Goal: Communication & Community: Answer question/provide support

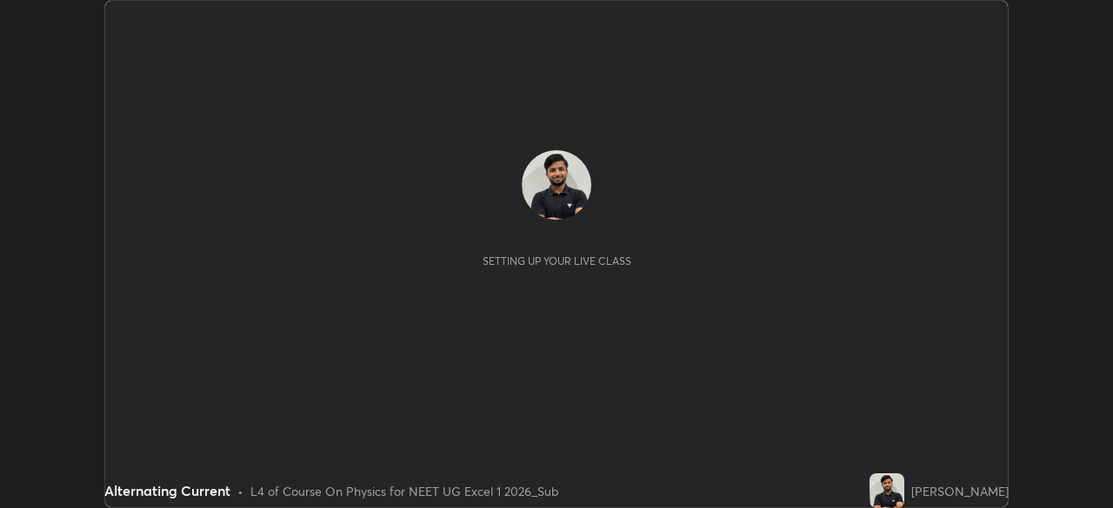
scroll to position [508, 1112]
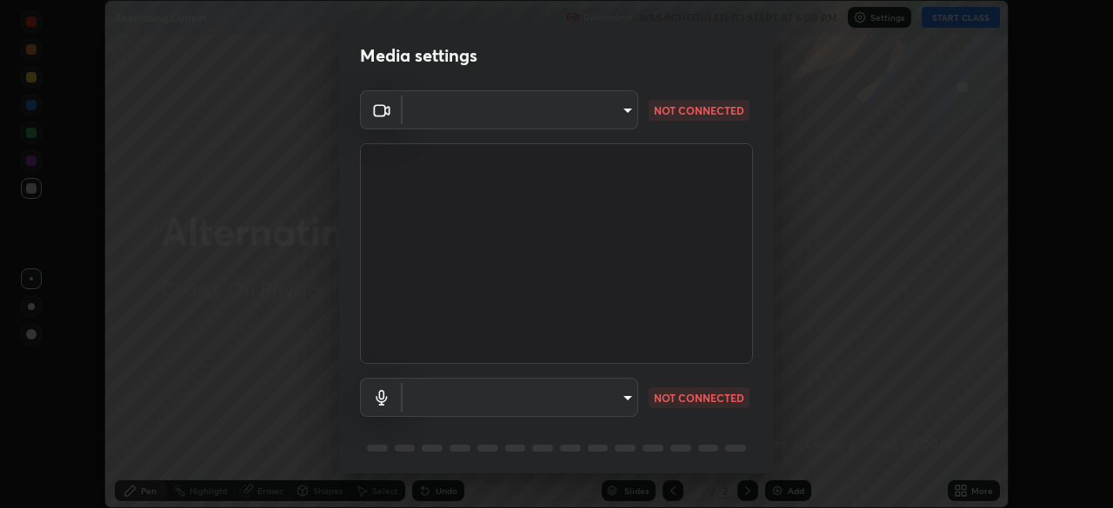
type input "71b0b5903dbe2f19866722545fb63627b4ea9dc08965a3ab927889d17f042457"
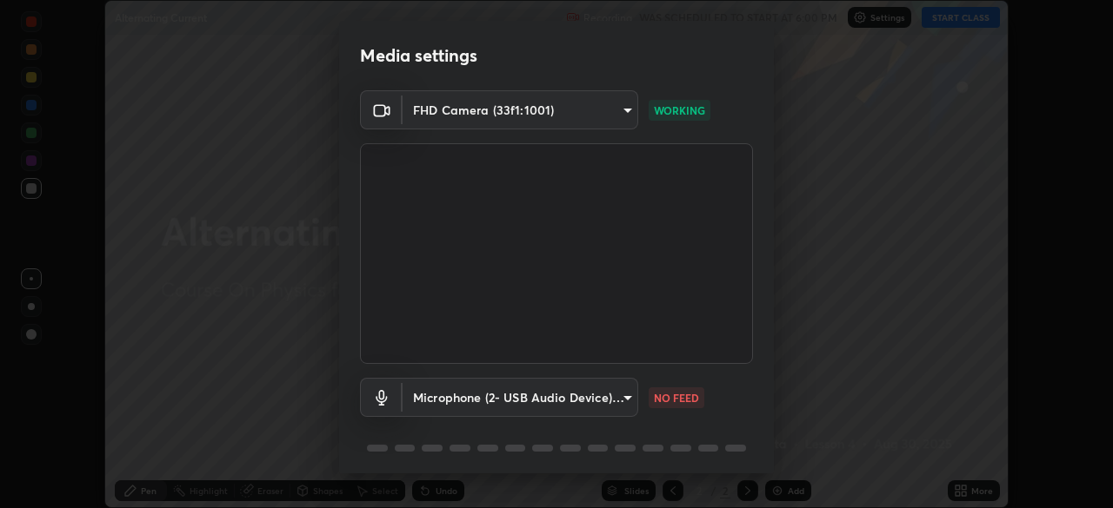
click at [608, 401] on body "Erase all Alternating Current Recording WAS SCHEDULED TO START AT 6:00 PM Setti…" at bounding box center [556, 254] width 1113 height 508
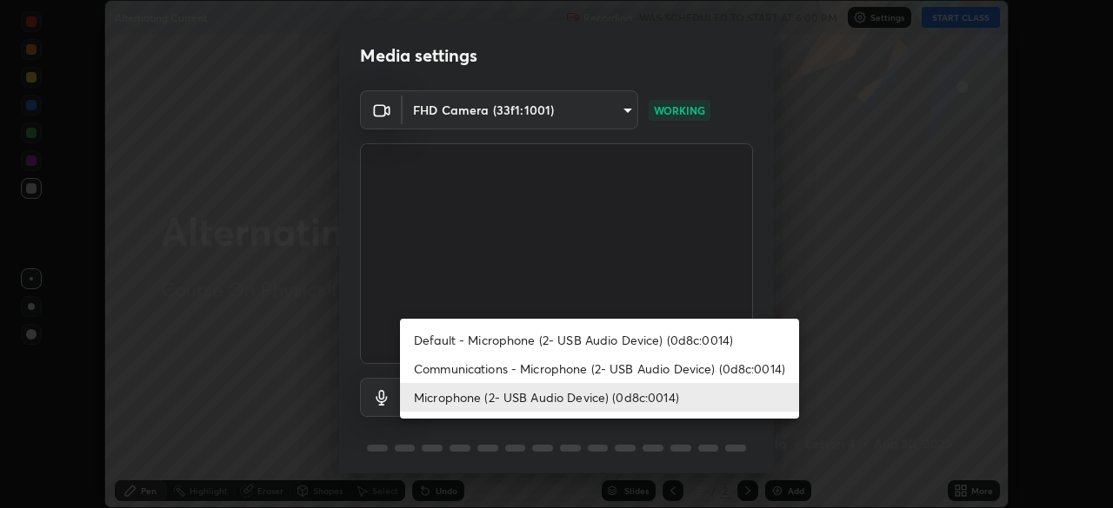
click at [654, 375] on li "Communications - Microphone (2- USB Audio Device) (0d8c:0014)" at bounding box center [599, 369] width 399 height 29
type input "communications"
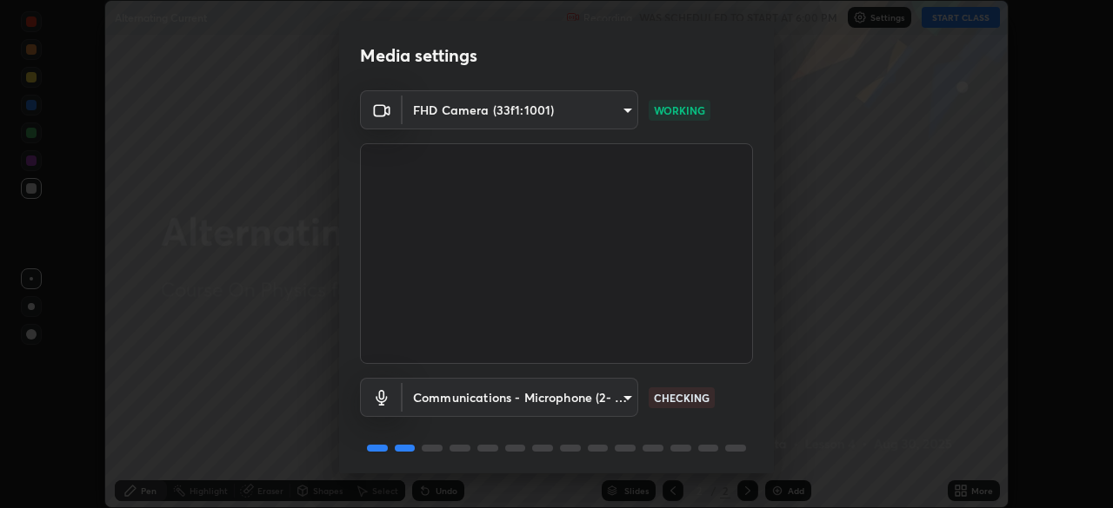
scroll to position [62, 0]
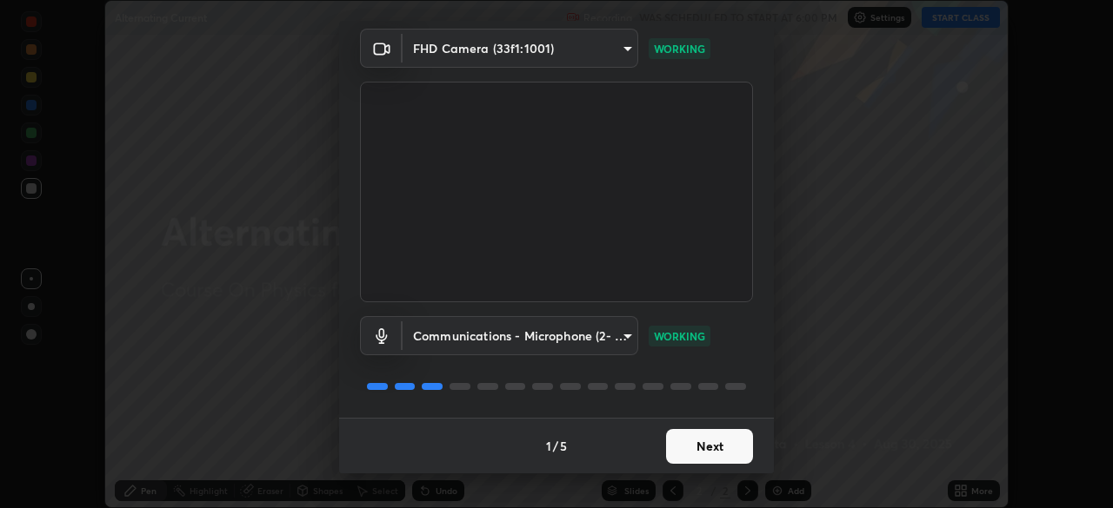
click at [705, 446] on button "Next" at bounding box center [709, 446] width 87 height 35
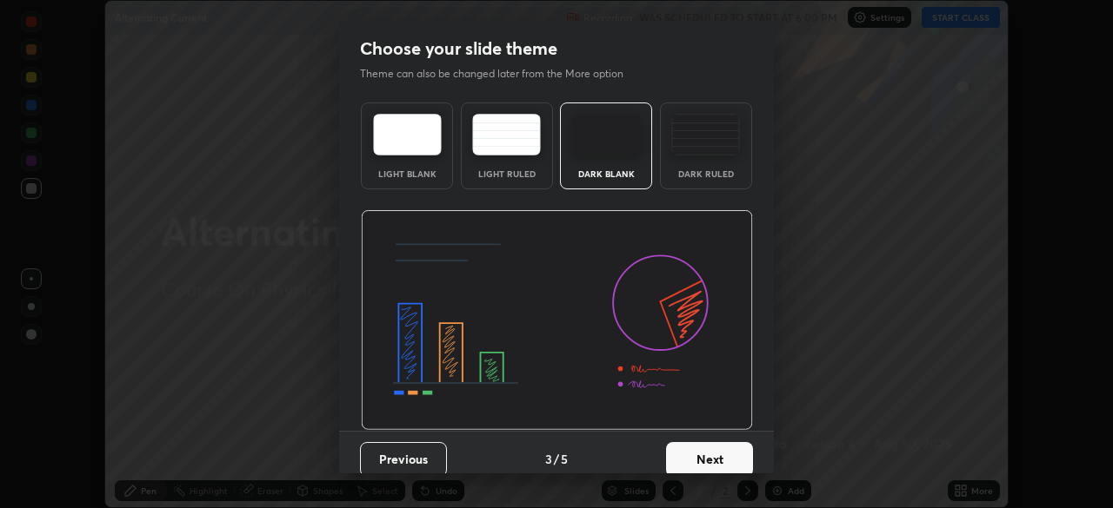
click at [705, 445] on button "Next" at bounding box center [709, 459] width 87 height 35
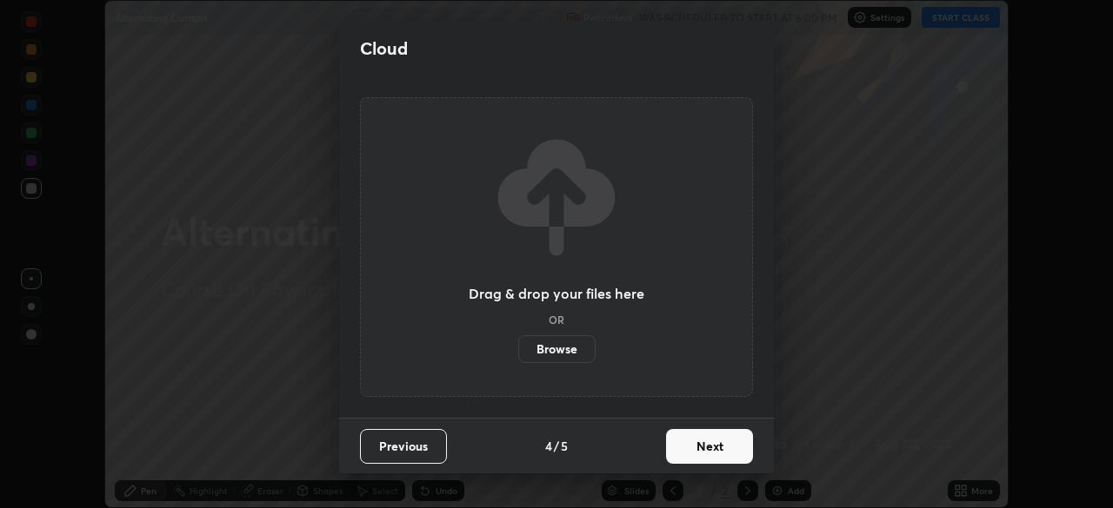
click at [700, 444] on button "Next" at bounding box center [709, 446] width 87 height 35
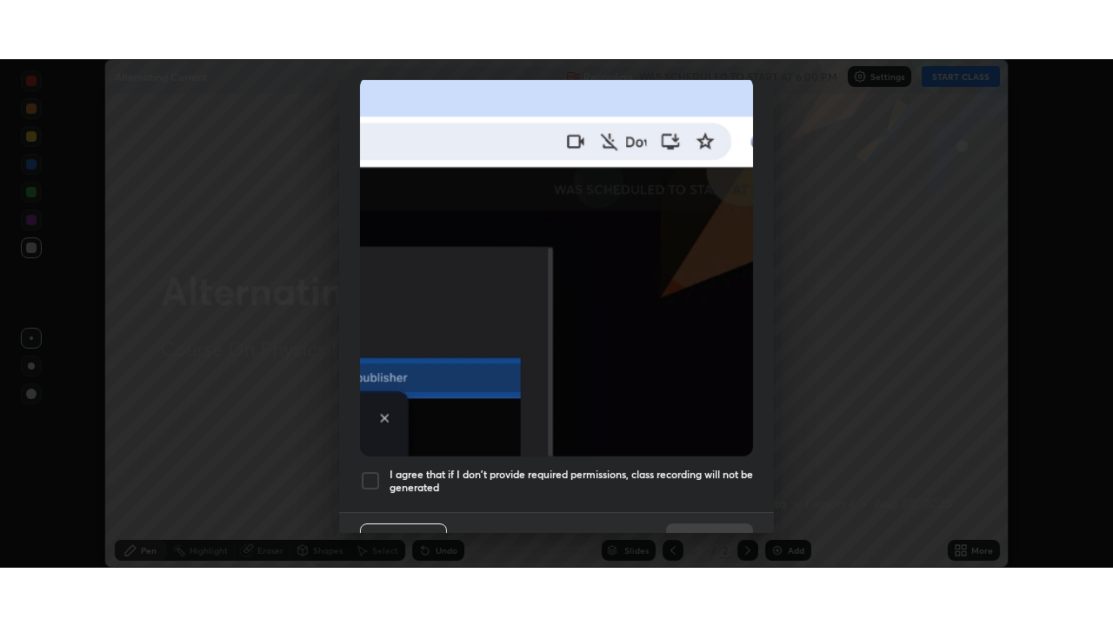
scroll to position [416, 0]
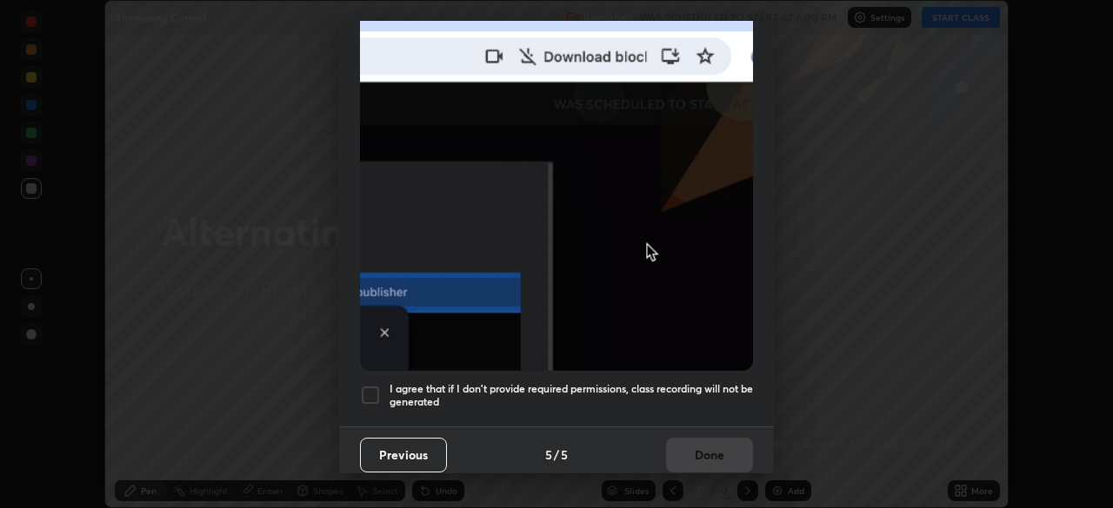
click at [679, 382] on h5 "I agree that if I don't provide required permissions, class recording will not …" at bounding box center [570, 395] width 363 height 27
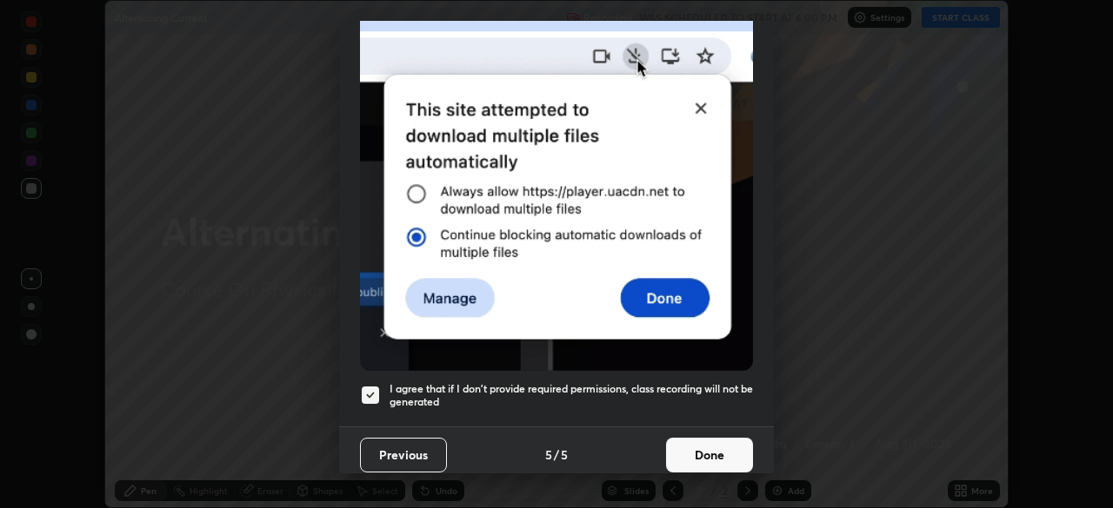
click at [696, 448] on button "Done" at bounding box center [709, 455] width 87 height 35
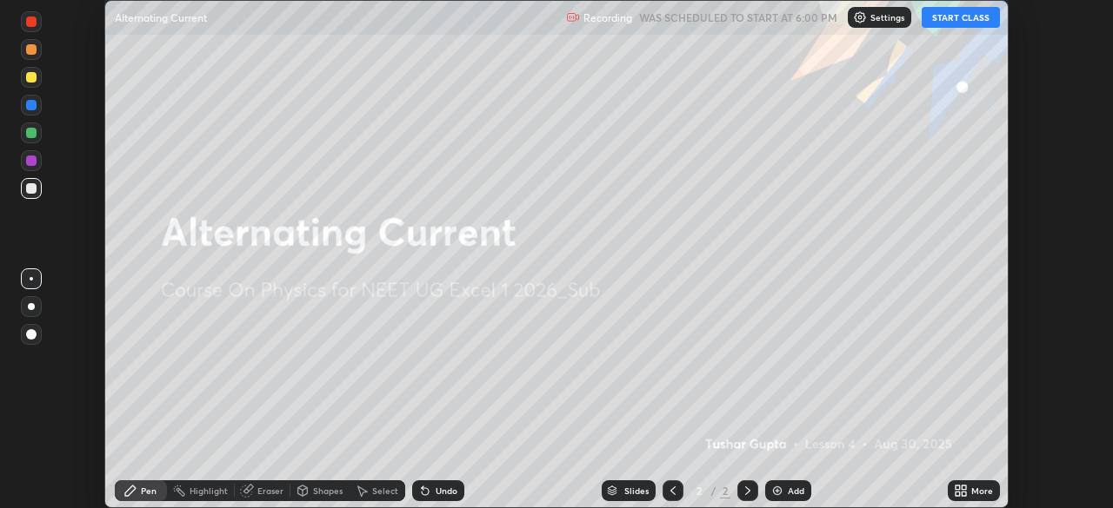
click at [944, 23] on button "START CLASS" at bounding box center [960, 17] width 78 height 21
click at [956, 488] on icon at bounding box center [957, 488] width 4 height 4
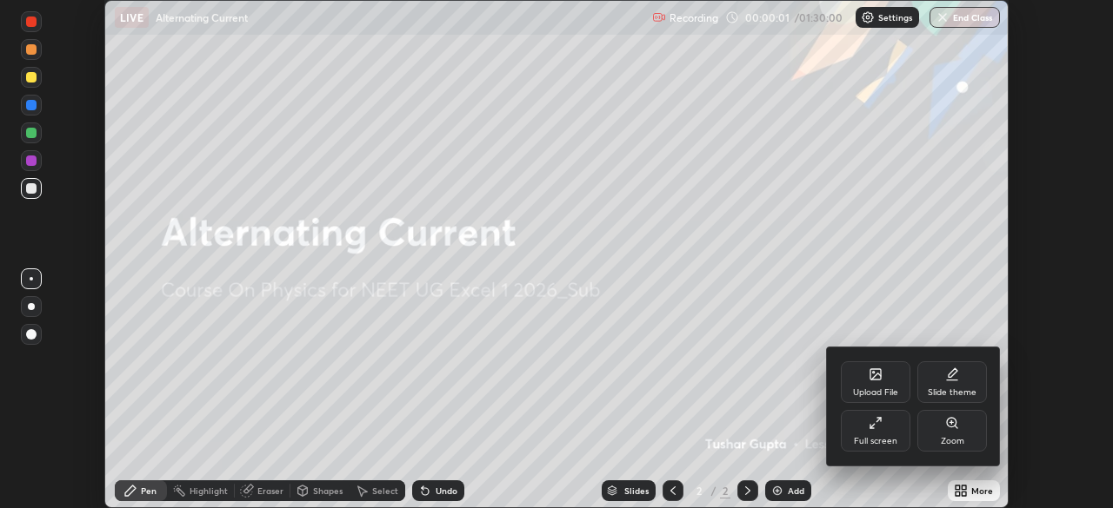
click at [874, 440] on div "Full screen" at bounding box center [875, 441] width 43 height 9
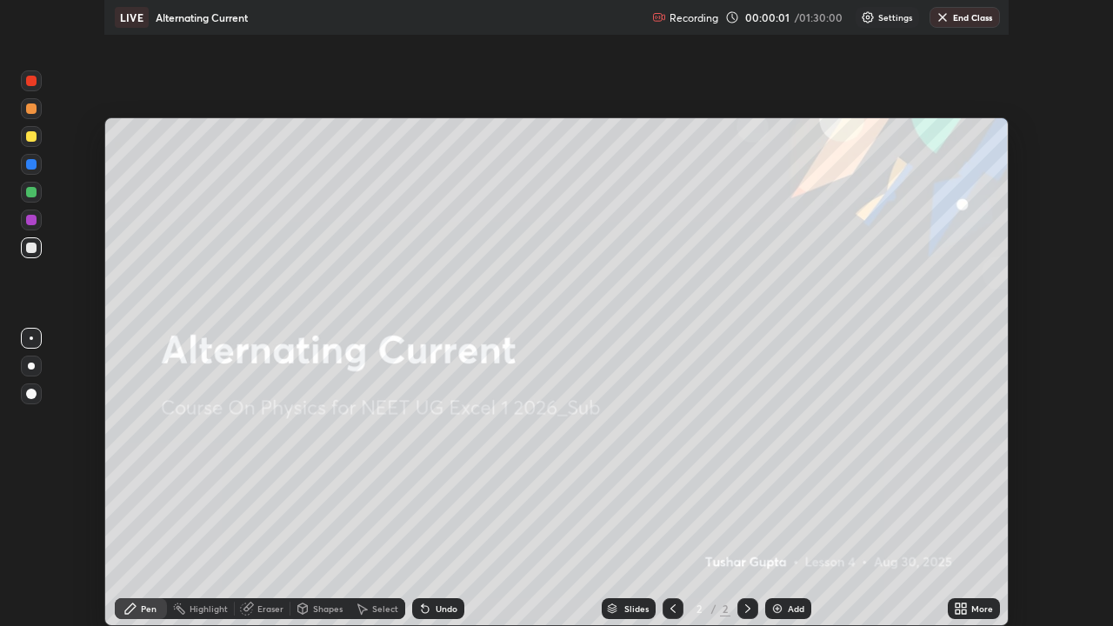
scroll to position [626, 1113]
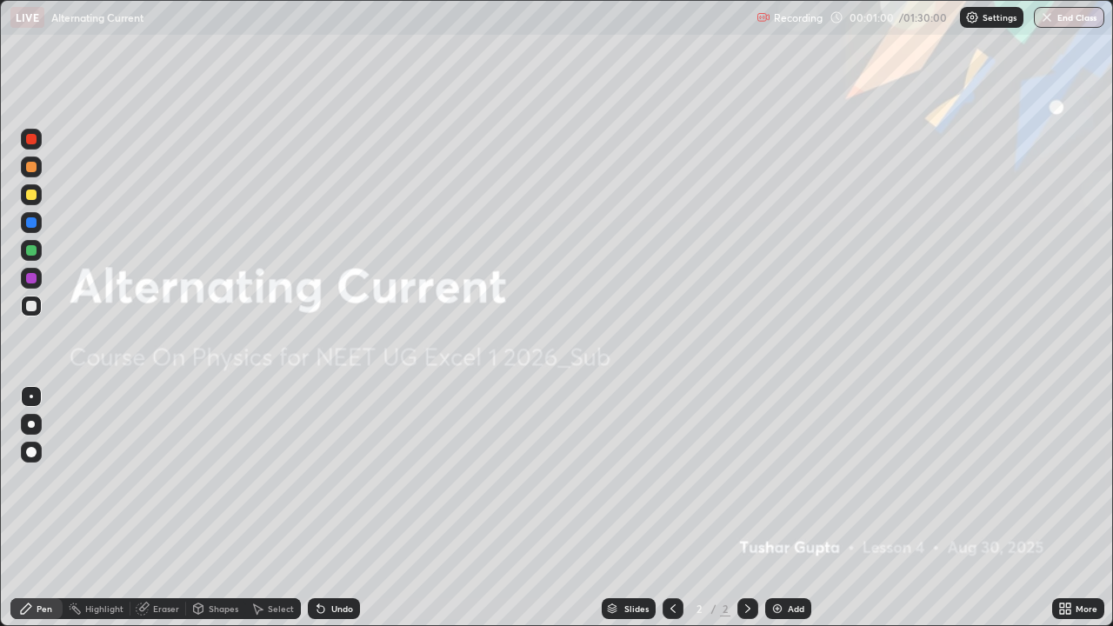
click at [794, 508] on div "Add" at bounding box center [795, 608] width 17 height 9
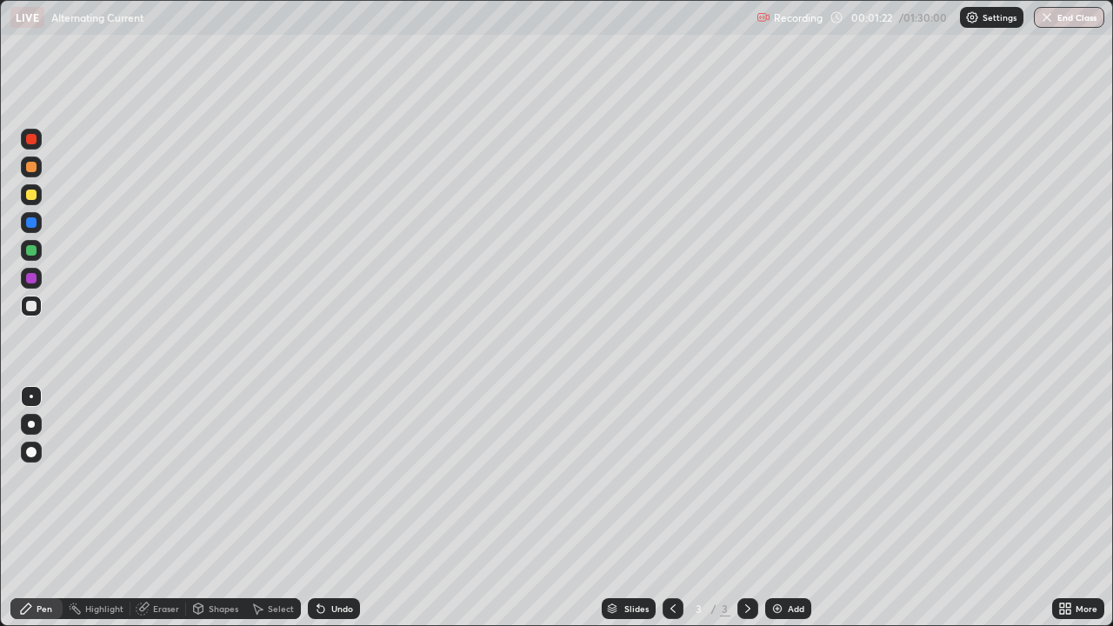
click at [339, 508] on div "Undo" at bounding box center [342, 608] width 22 height 9
click at [215, 508] on div "Shapes" at bounding box center [224, 608] width 30 height 9
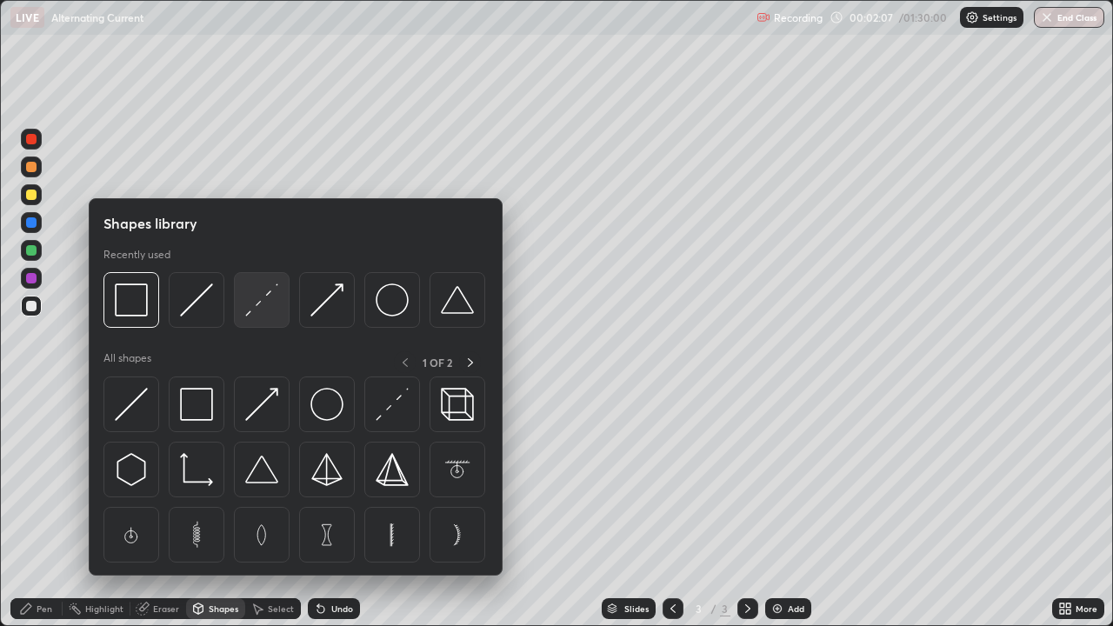
click at [265, 300] on img at bounding box center [261, 299] width 33 height 33
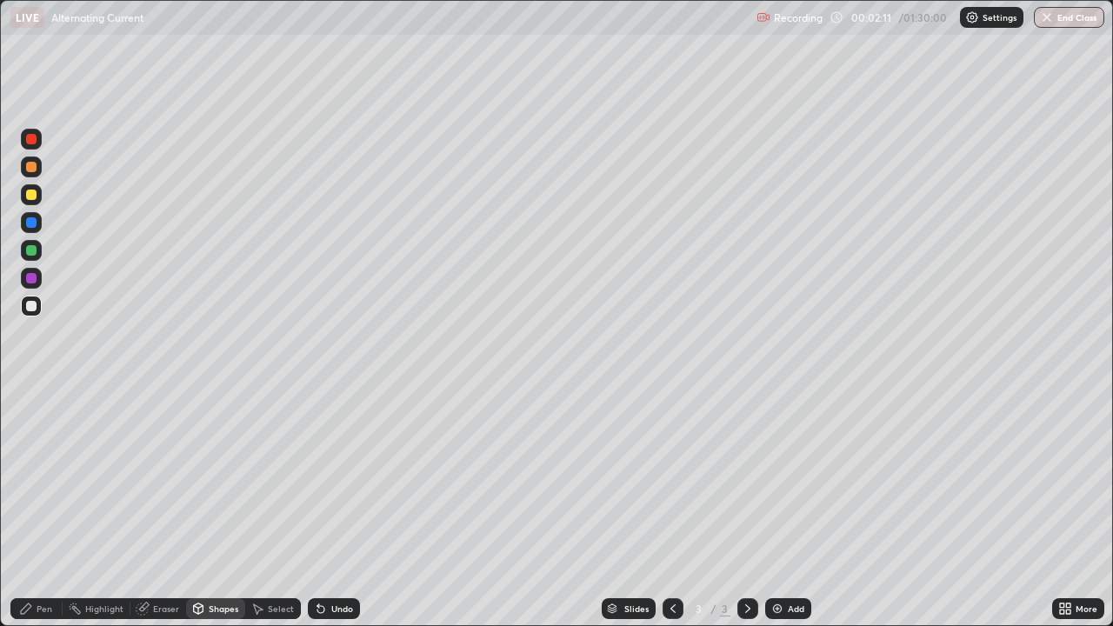
click at [317, 508] on icon at bounding box center [318, 605] width 2 height 2
click at [35, 508] on div "Pen" at bounding box center [36, 608] width 52 height 21
click at [212, 508] on div "Shapes" at bounding box center [224, 608] width 30 height 9
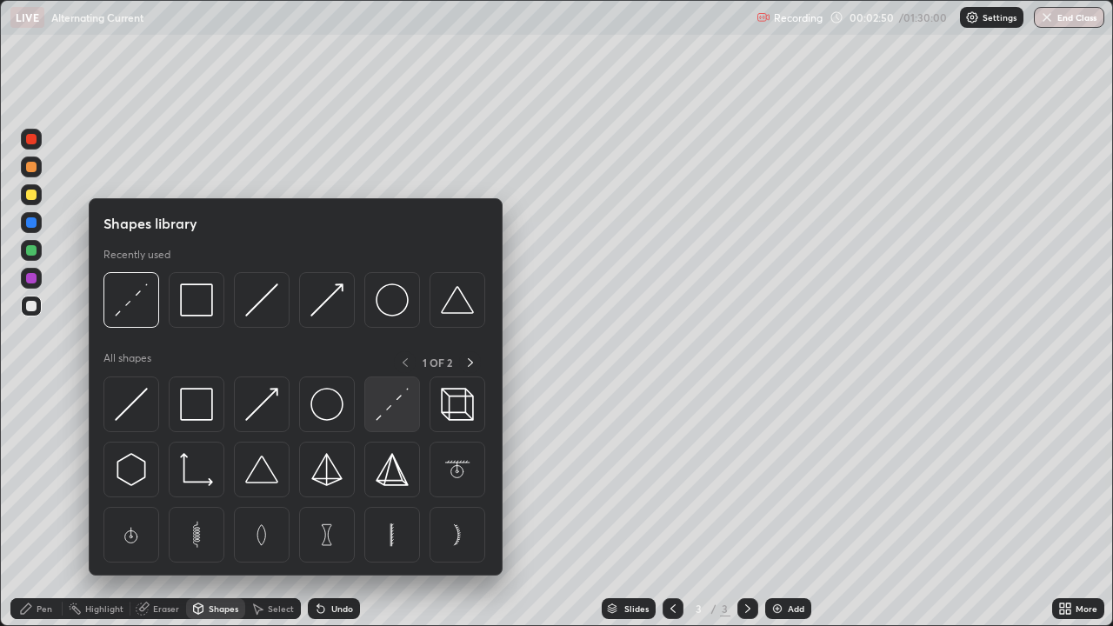
click at [387, 405] on img at bounding box center [391, 404] width 33 height 33
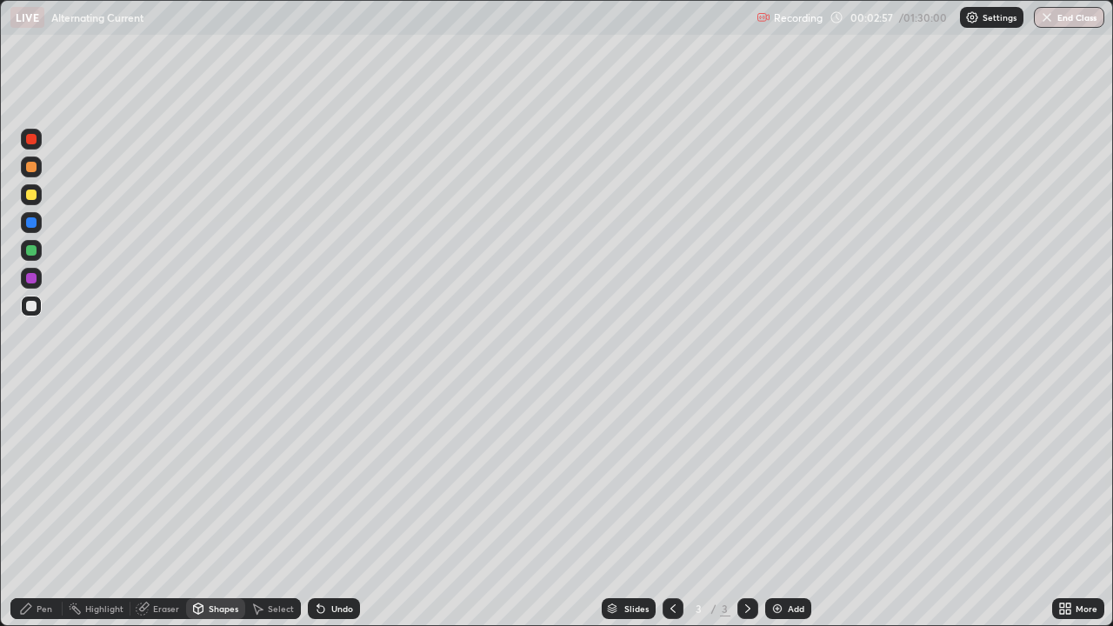
click at [40, 508] on div "Pen" at bounding box center [45, 608] width 16 height 9
click at [333, 508] on div "Undo" at bounding box center [334, 608] width 52 height 21
click at [335, 508] on div "Undo" at bounding box center [342, 608] width 22 height 9
click at [335, 508] on div "Undo" at bounding box center [334, 608] width 52 height 21
click at [163, 508] on div "Eraser" at bounding box center [166, 608] width 26 height 9
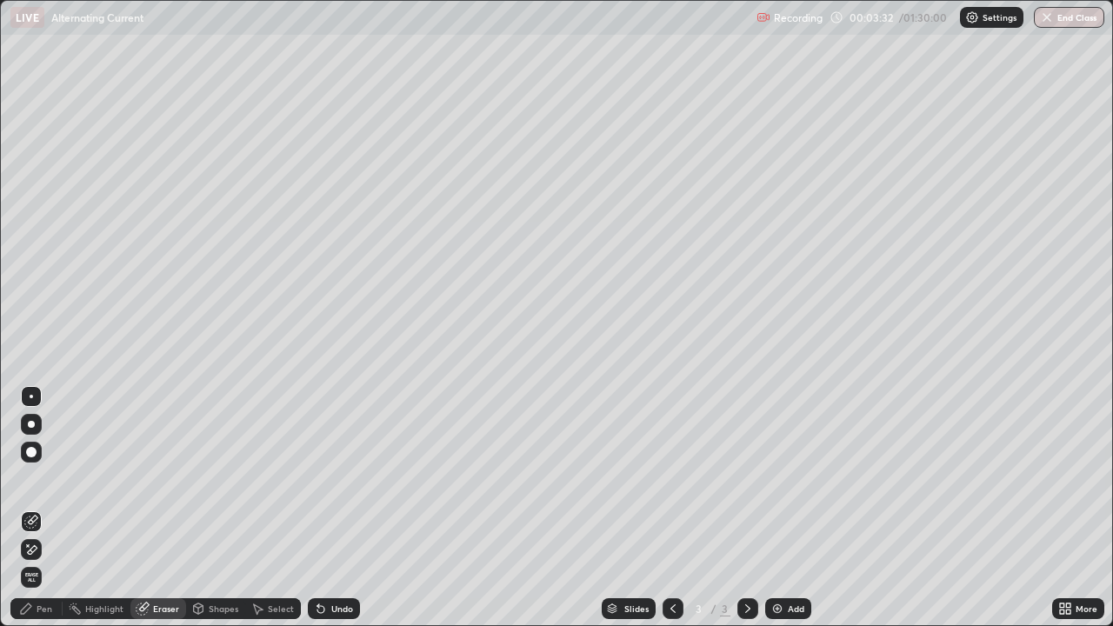
click at [54, 508] on div "Pen" at bounding box center [36, 608] width 52 height 21
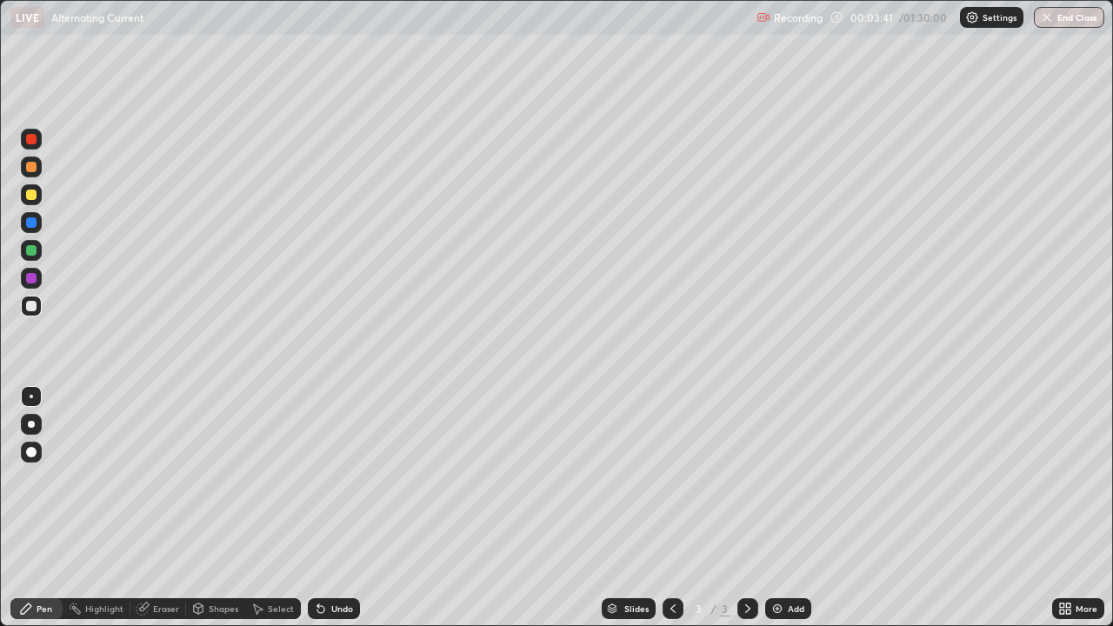
click at [166, 508] on div "Eraser" at bounding box center [166, 608] width 26 height 9
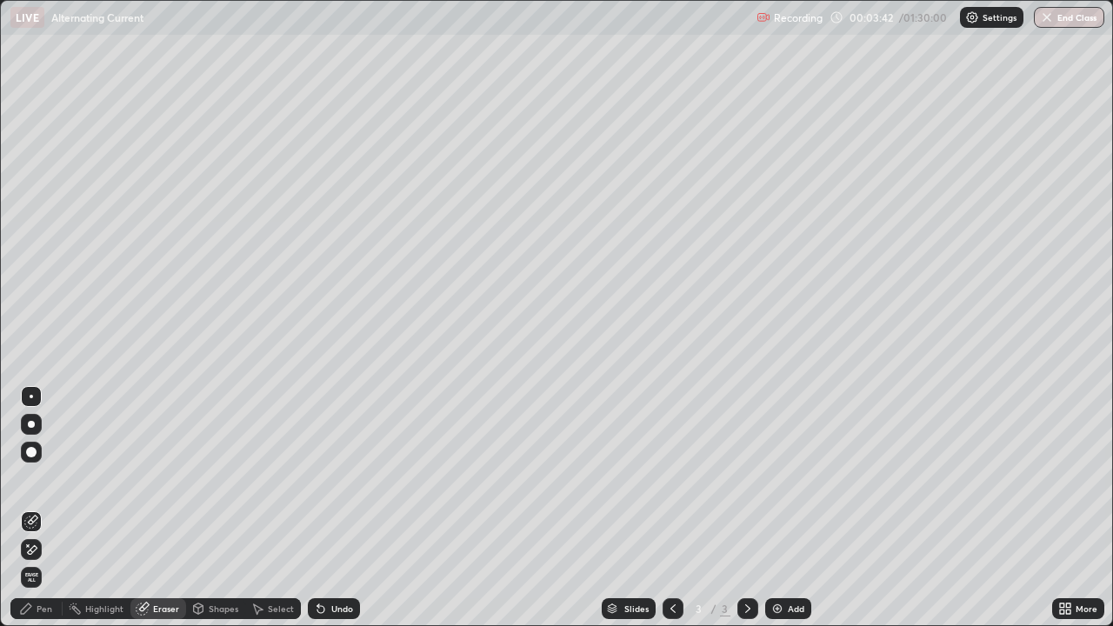
click at [32, 508] on icon at bounding box center [33, 549] width 10 height 9
click at [44, 508] on div "Pen" at bounding box center [45, 608] width 16 height 9
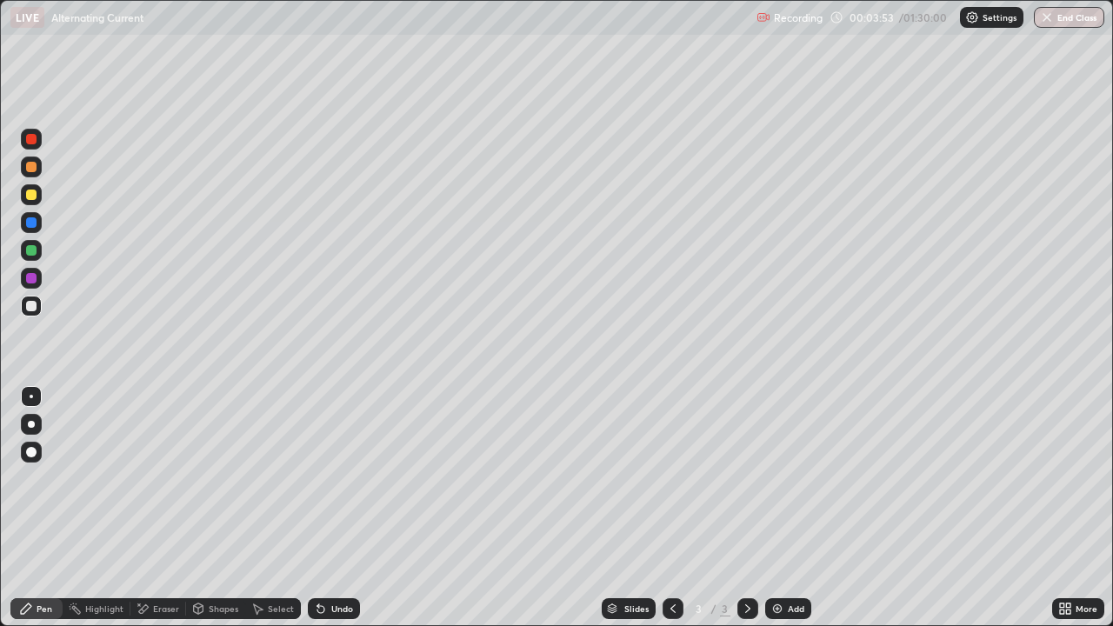
click at [110, 508] on div "Highlight" at bounding box center [104, 608] width 38 height 9
click at [39, 273] on div at bounding box center [31, 278] width 21 height 21
click at [45, 508] on div "Pen" at bounding box center [45, 608] width 16 height 9
click at [348, 508] on div "Undo" at bounding box center [342, 608] width 22 height 9
click at [344, 508] on div "Undo" at bounding box center [342, 608] width 22 height 9
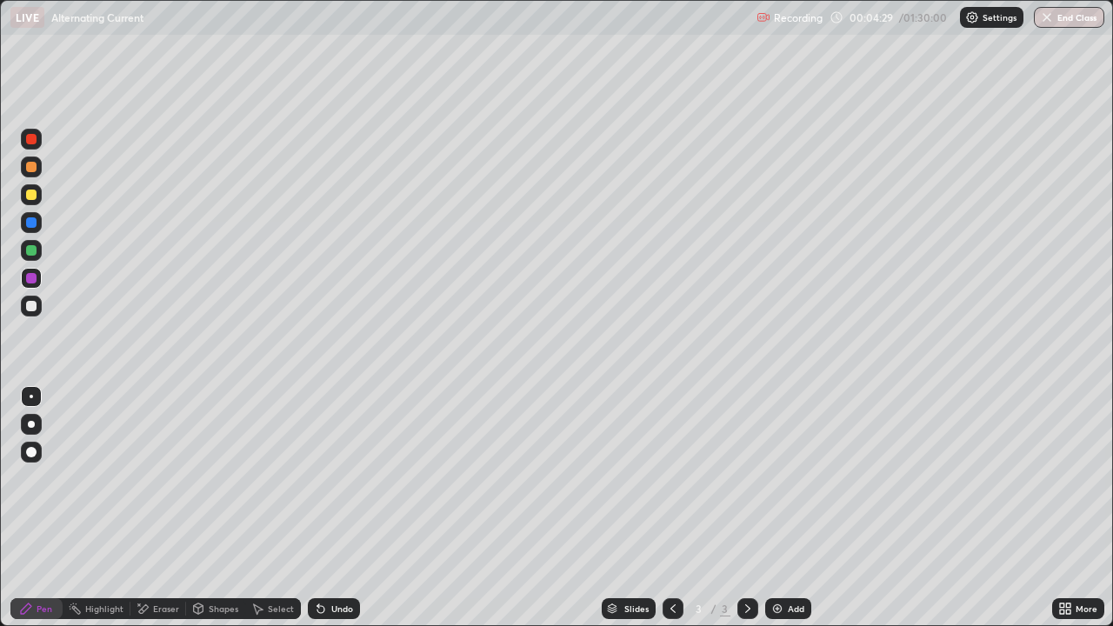
click at [342, 508] on div "Undo" at bounding box center [342, 608] width 22 height 9
click at [165, 508] on div "Eraser" at bounding box center [166, 608] width 26 height 9
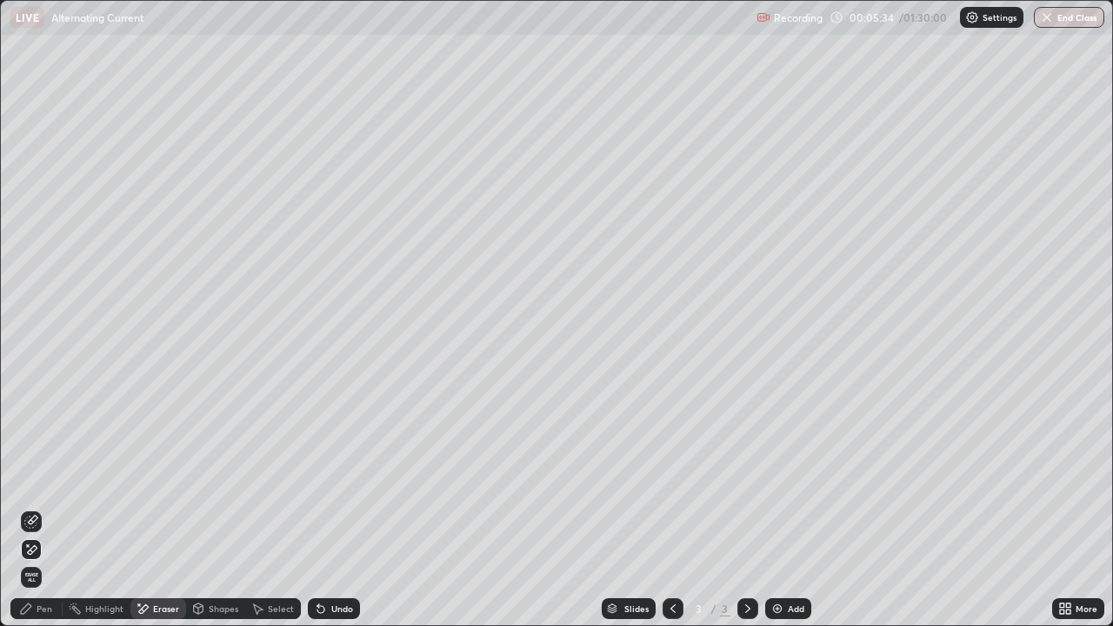
click at [43, 508] on div "Pen" at bounding box center [45, 608] width 16 height 9
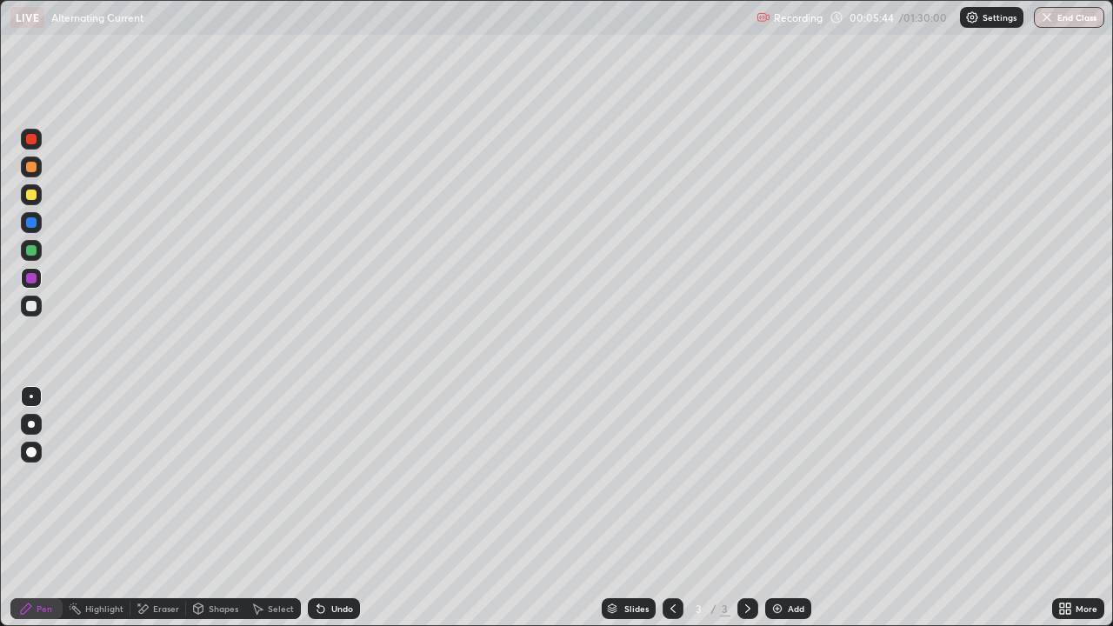
click at [347, 508] on div "Undo" at bounding box center [342, 608] width 22 height 9
click at [341, 508] on div "Undo" at bounding box center [342, 608] width 22 height 9
click at [338, 508] on div "Undo" at bounding box center [342, 608] width 22 height 9
click at [337, 508] on div "Undo" at bounding box center [342, 608] width 22 height 9
click at [336, 508] on div "Undo" at bounding box center [342, 608] width 22 height 9
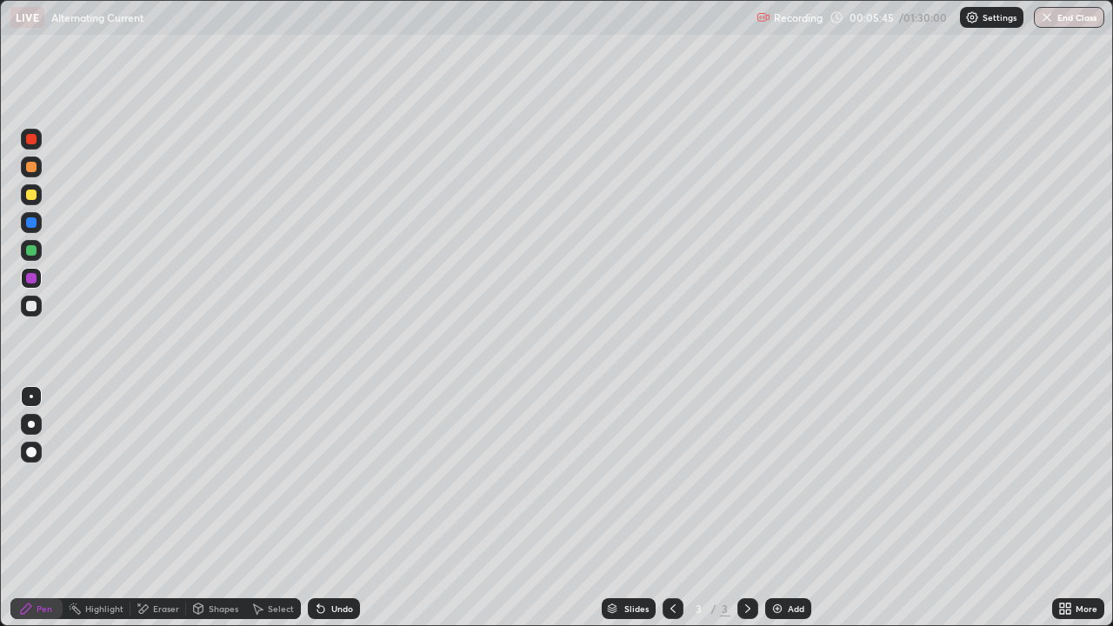
click at [346, 508] on div "Undo" at bounding box center [342, 608] width 22 height 9
click at [800, 508] on div "Add" at bounding box center [795, 608] width 17 height 9
click at [671, 508] on icon at bounding box center [673, 608] width 14 height 14
click at [752, 508] on icon at bounding box center [748, 608] width 14 height 14
click at [38, 310] on div at bounding box center [31, 306] width 21 height 21
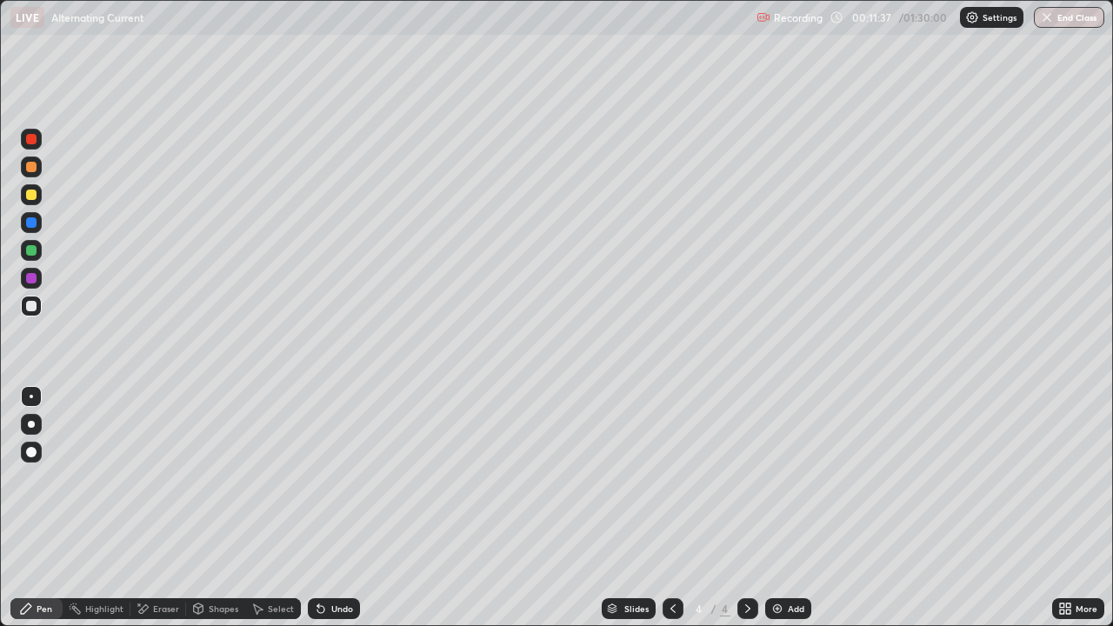
click at [342, 508] on div "Undo" at bounding box center [342, 608] width 22 height 9
click at [799, 508] on div "Add" at bounding box center [795, 608] width 17 height 9
click at [677, 508] on div at bounding box center [672, 608] width 21 height 21
click at [746, 508] on icon at bounding box center [748, 608] width 14 height 14
click at [348, 508] on div "Undo" at bounding box center [342, 608] width 22 height 9
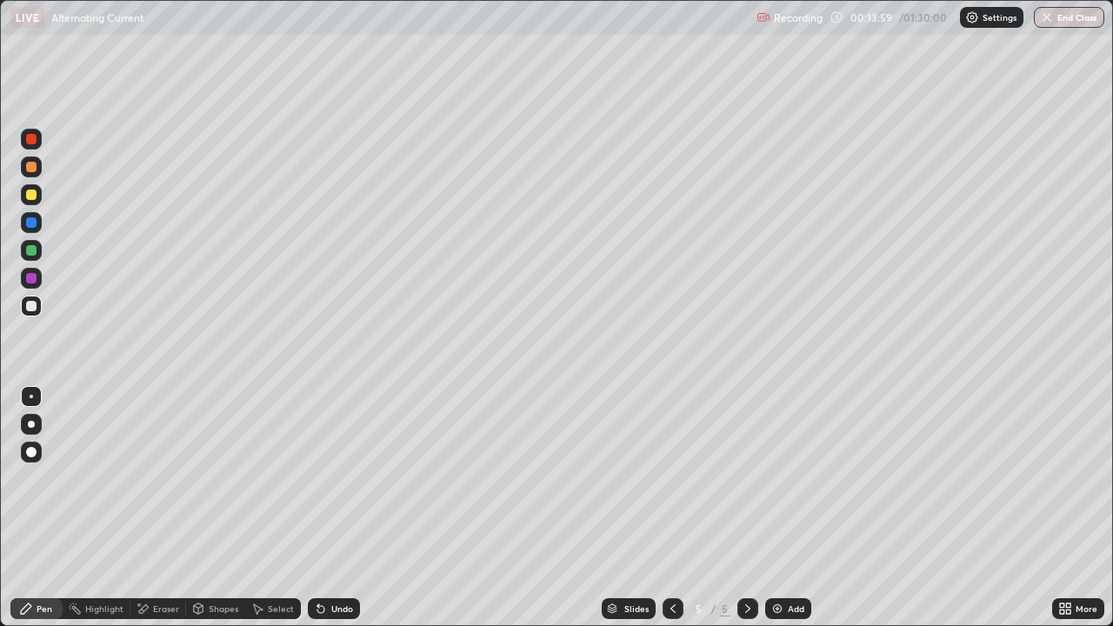
click at [346, 508] on div "Undo" at bounding box center [342, 608] width 22 height 9
click at [341, 508] on div "Undo" at bounding box center [342, 608] width 22 height 9
click at [339, 508] on div "Undo" at bounding box center [334, 608] width 52 height 21
click at [342, 508] on div "Undo" at bounding box center [342, 608] width 22 height 9
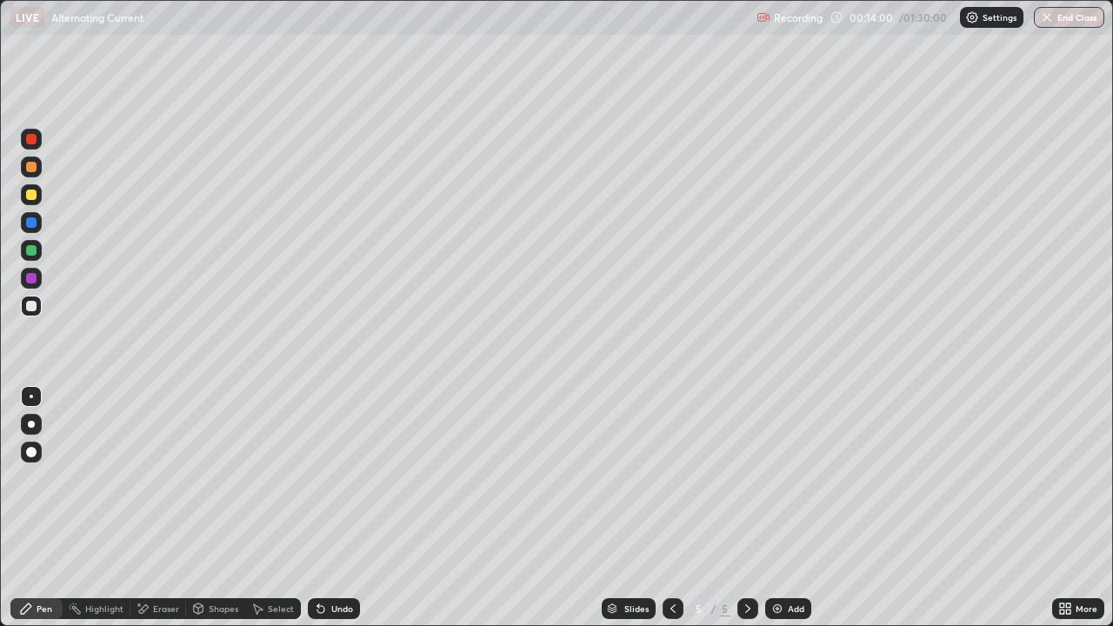
click at [342, 508] on div "Undo" at bounding box center [334, 608] width 52 height 21
click at [341, 508] on div "Undo" at bounding box center [342, 608] width 22 height 9
click at [354, 508] on div "Undo" at bounding box center [334, 608] width 52 height 21
click at [680, 508] on div at bounding box center [672, 608] width 21 height 21
click at [746, 508] on icon at bounding box center [748, 608] width 14 height 14
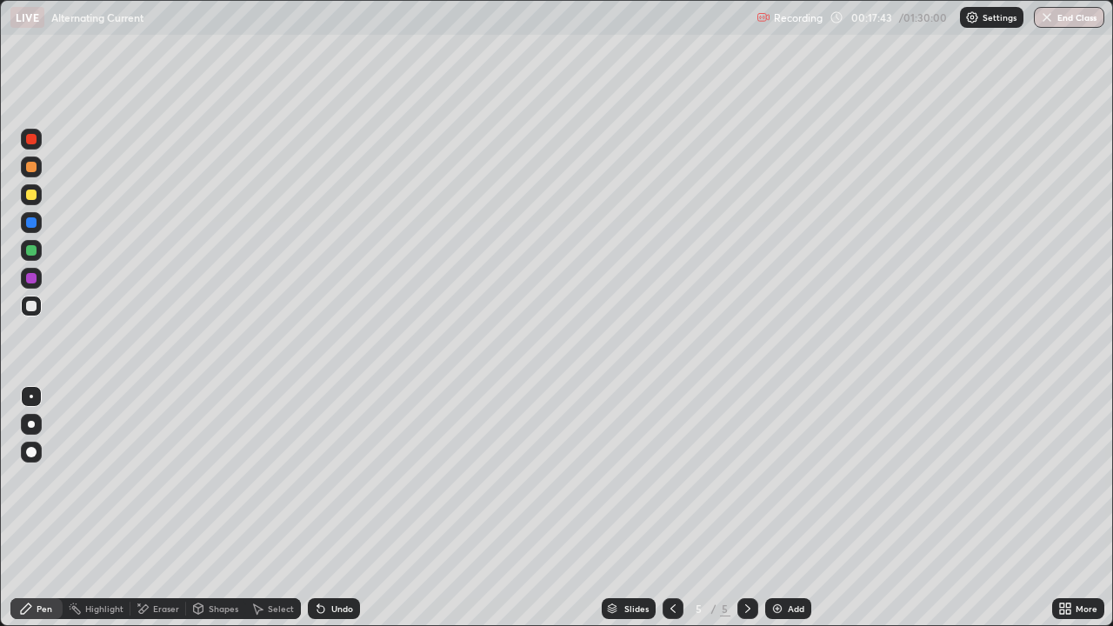
click at [793, 508] on div "Add" at bounding box center [788, 608] width 46 height 21
click at [334, 508] on div "Undo" at bounding box center [342, 608] width 22 height 9
click at [342, 508] on div "Undo" at bounding box center [342, 608] width 22 height 9
click at [349, 508] on div "Undo" at bounding box center [342, 608] width 22 height 9
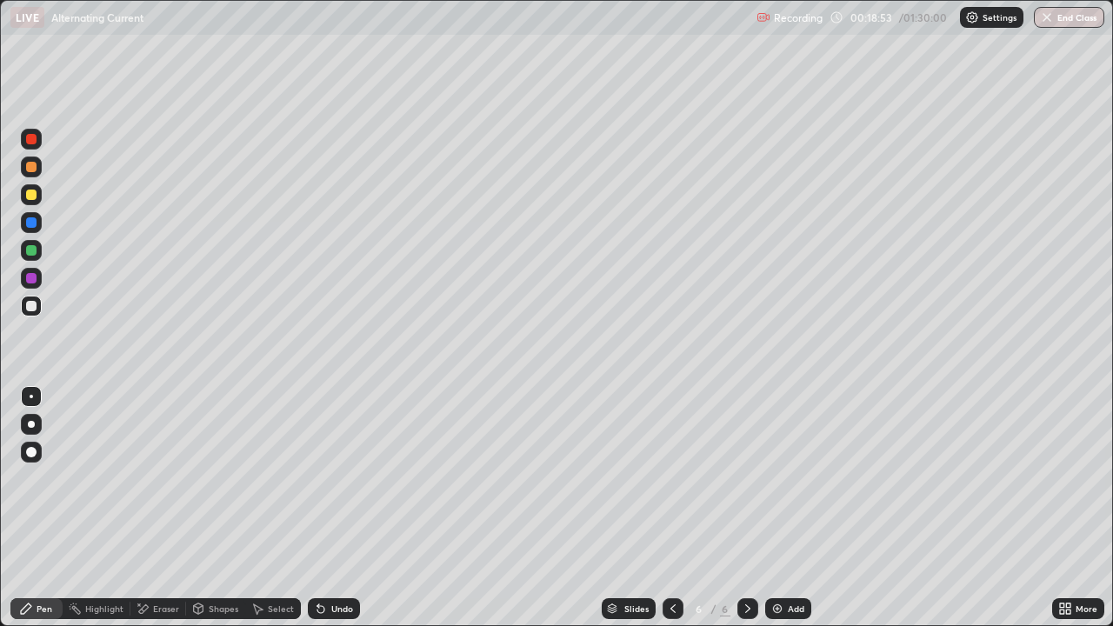
click at [674, 508] on icon at bounding box center [673, 608] width 14 height 14
click at [671, 508] on icon at bounding box center [673, 608] width 14 height 14
click at [679, 508] on div at bounding box center [672, 608] width 21 height 21
click at [751, 508] on icon at bounding box center [748, 608] width 14 height 14
click at [747, 508] on icon at bounding box center [748, 608] width 14 height 14
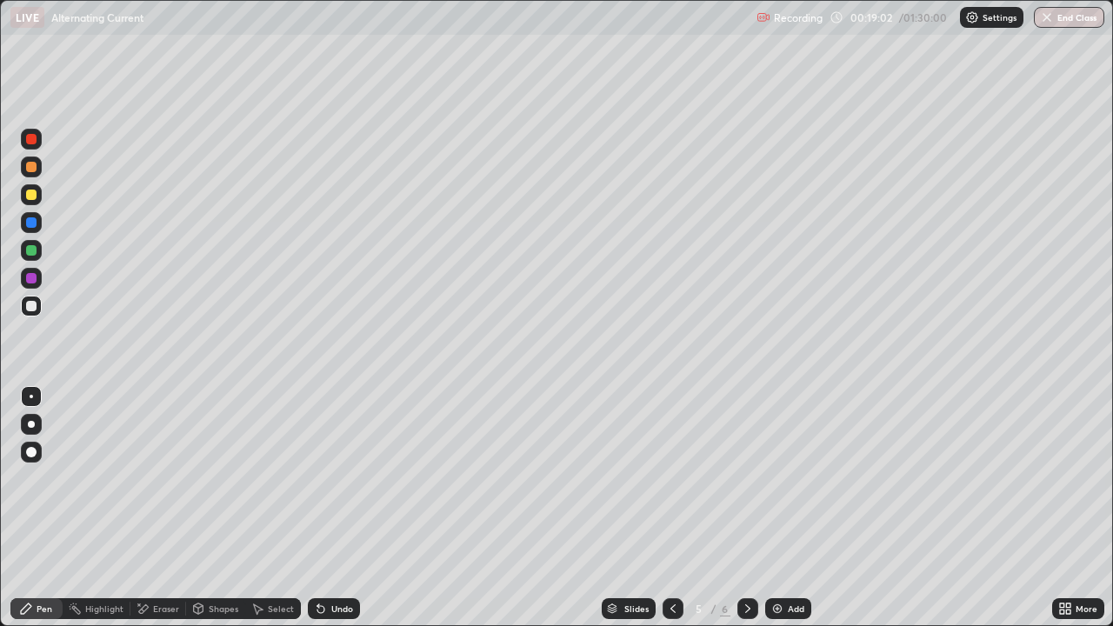
click at [745, 508] on div at bounding box center [747, 608] width 21 height 21
click at [341, 508] on div "Undo" at bounding box center [334, 608] width 52 height 21
click at [338, 508] on div "Undo" at bounding box center [342, 608] width 22 height 9
click at [341, 508] on div "Undo" at bounding box center [342, 608] width 22 height 9
click at [342, 508] on div "Undo" at bounding box center [342, 608] width 22 height 9
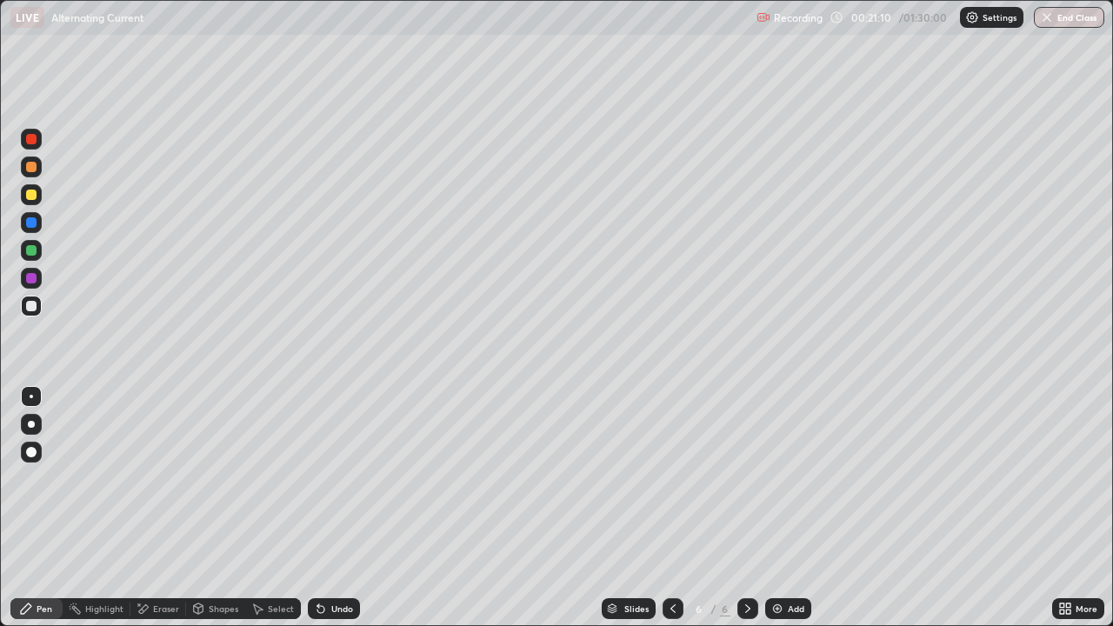
click at [799, 508] on div "Add" at bounding box center [795, 608] width 17 height 9
click at [341, 508] on div "Undo" at bounding box center [334, 608] width 52 height 21
click at [674, 508] on div at bounding box center [672, 608] width 21 height 21
click at [746, 508] on icon at bounding box center [748, 608] width 14 height 14
click at [675, 508] on div at bounding box center [672, 608] width 21 height 21
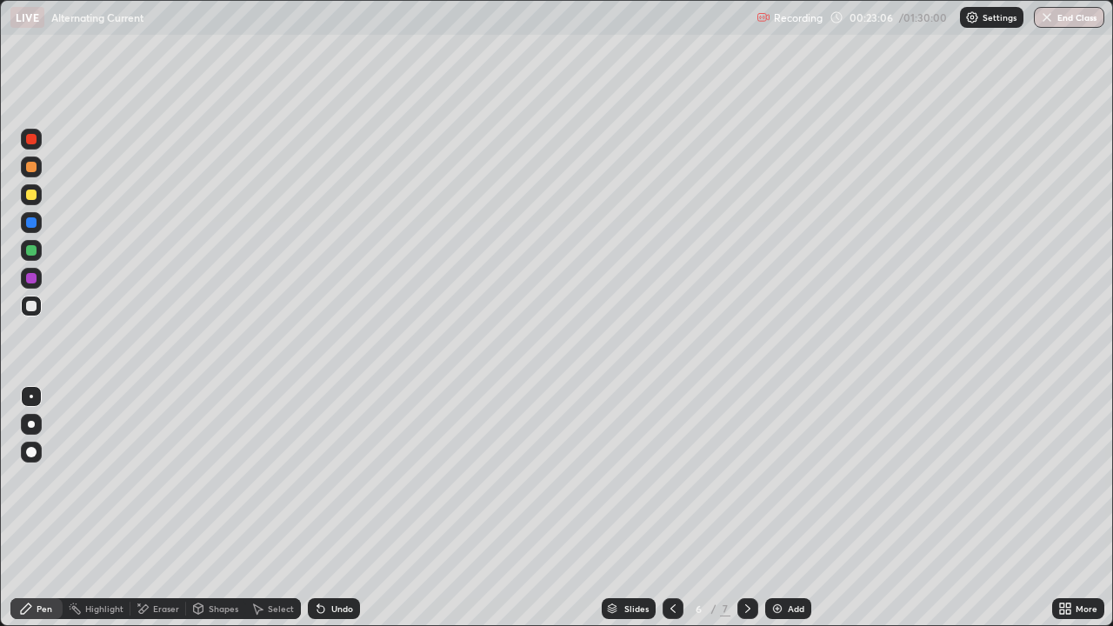
click at [755, 508] on div at bounding box center [747, 608] width 21 height 21
click at [165, 508] on div "Eraser" at bounding box center [166, 608] width 26 height 9
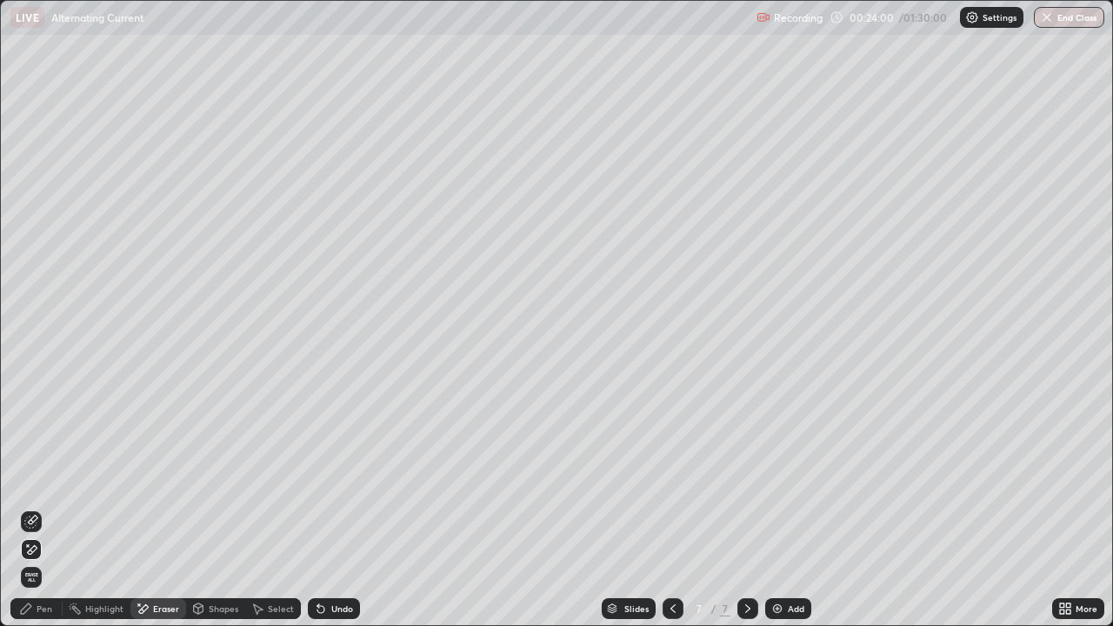
click at [50, 508] on div "Pen" at bounding box center [45, 608] width 16 height 9
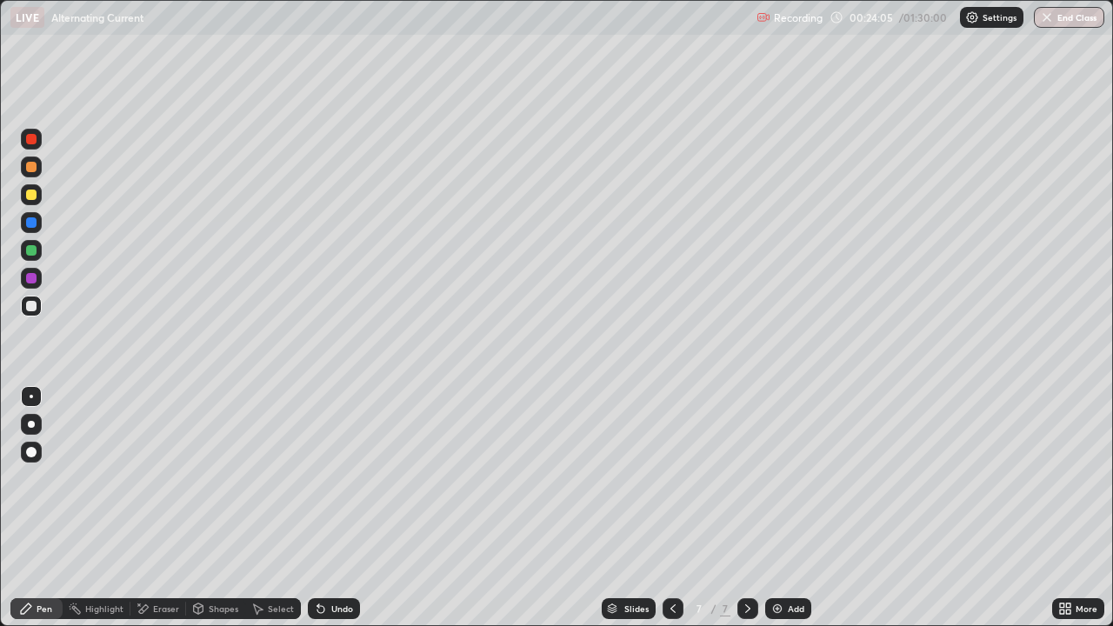
click at [678, 508] on div at bounding box center [672, 608] width 21 height 21
click at [746, 508] on icon at bounding box center [748, 608] width 14 height 14
click at [794, 508] on div "Add" at bounding box center [795, 608] width 17 height 9
click at [792, 508] on div "Add" at bounding box center [788, 608] width 46 height 21
click at [338, 508] on div "Undo" at bounding box center [334, 608] width 52 height 21
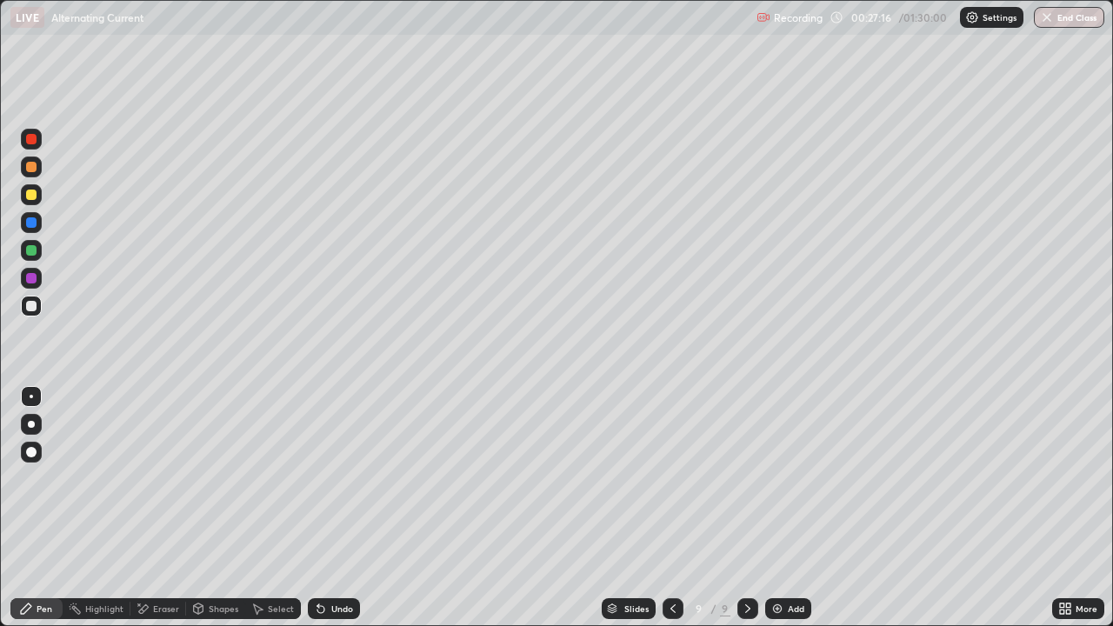
click at [336, 508] on div "Undo" at bounding box center [334, 608] width 52 height 21
click at [345, 508] on div "Undo" at bounding box center [342, 608] width 22 height 9
click at [34, 196] on div at bounding box center [31, 194] width 10 height 10
click at [775, 508] on img at bounding box center [777, 608] width 14 height 14
click at [781, 508] on img at bounding box center [777, 608] width 14 height 14
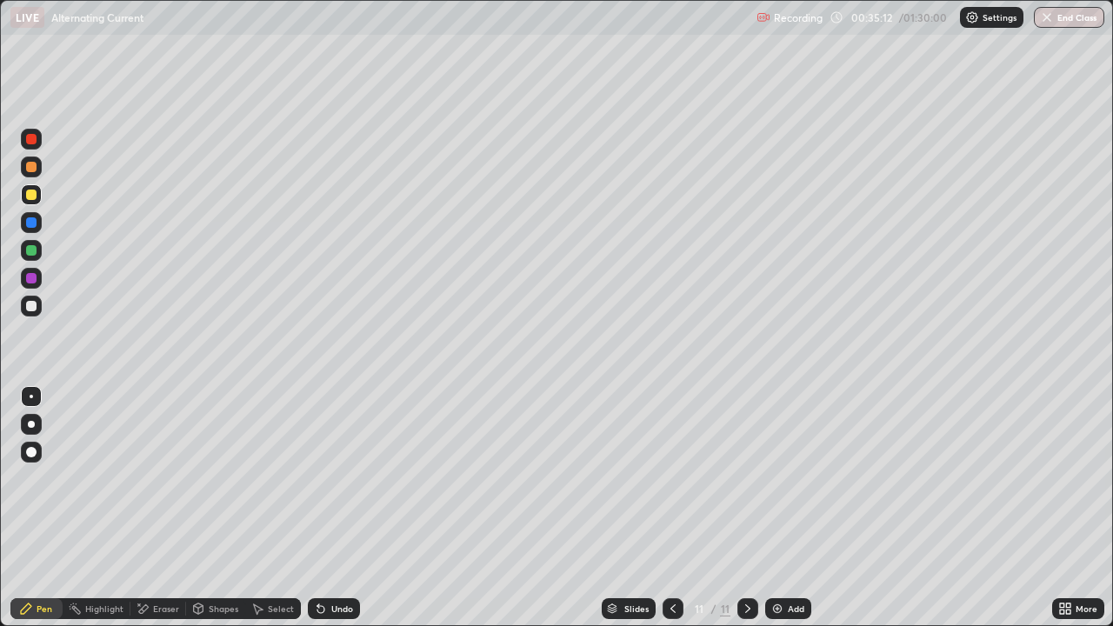
click at [675, 508] on icon at bounding box center [673, 608] width 14 height 14
click at [746, 508] on icon at bounding box center [748, 608] width 14 height 14
click at [792, 508] on div "Add" at bounding box center [788, 608] width 46 height 21
click at [34, 309] on div at bounding box center [31, 306] width 10 height 10
click at [795, 508] on div "Add" at bounding box center [795, 608] width 17 height 9
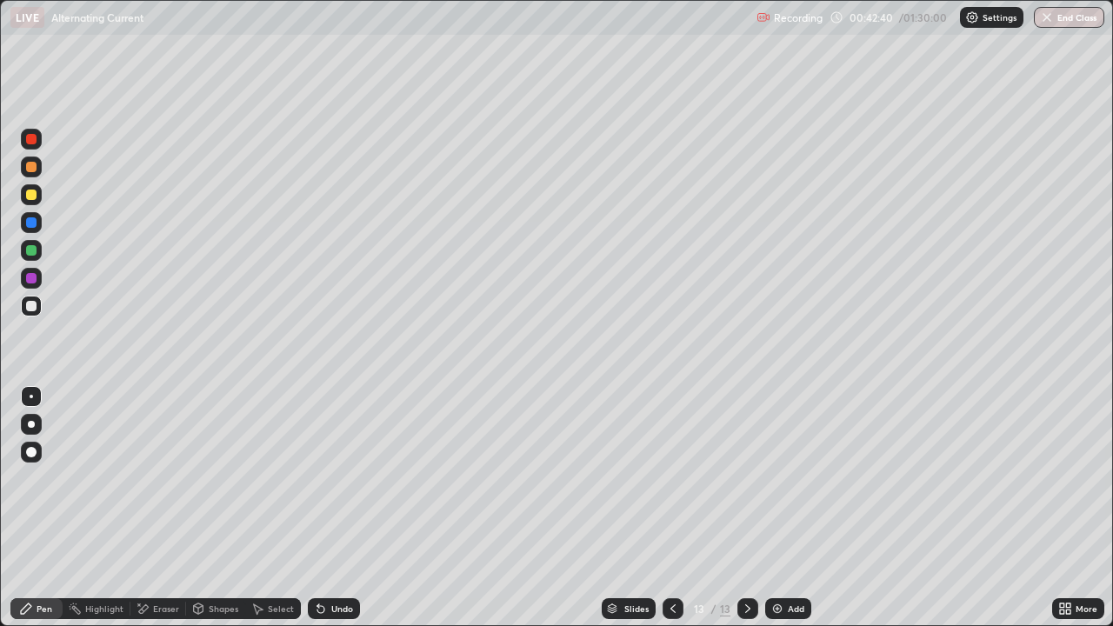
click at [673, 508] on icon at bounding box center [672, 608] width 5 height 9
click at [750, 508] on div at bounding box center [747, 608] width 21 height 21
click at [667, 508] on div at bounding box center [672, 608] width 21 height 21
click at [742, 508] on icon at bounding box center [748, 608] width 14 height 14
click at [669, 508] on icon at bounding box center [673, 608] width 14 height 14
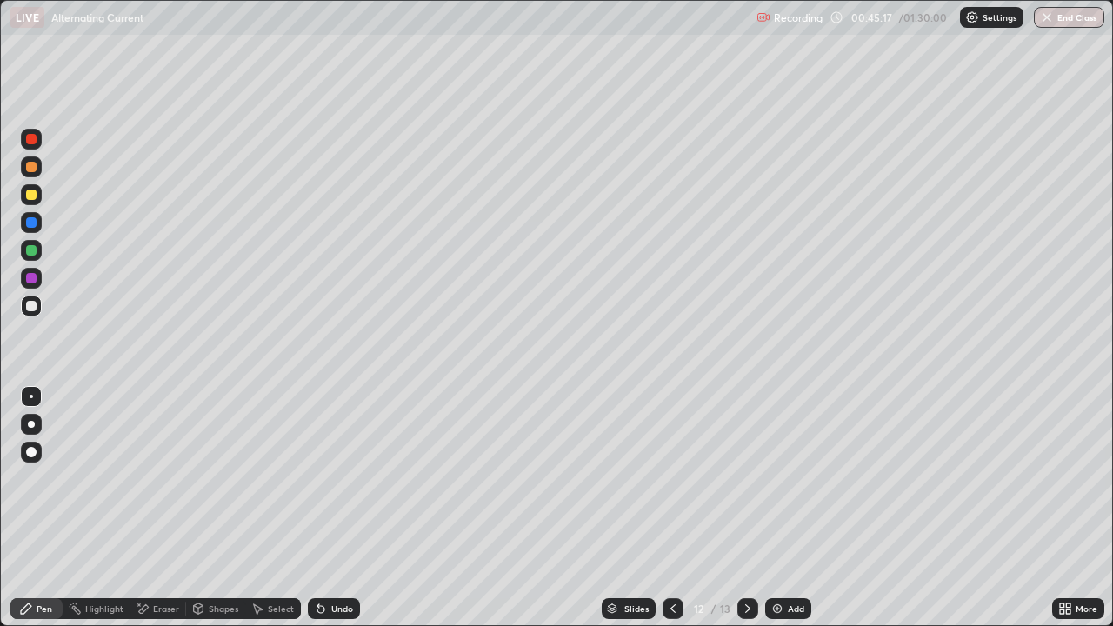
click at [747, 508] on div at bounding box center [747, 608] width 21 height 21
click at [714, 375] on button "Undo" at bounding box center [738, 377] width 50 height 21
click at [671, 508] on icon at bounding box center [673, 608] width 14 height 14
click at [917, 508] on div "Slides 12 / 13 Add" at bounding box center [706, 608] width 692 height 35
click at [751, 508] on icon at bounding box center [748, 608] width 14 height 14
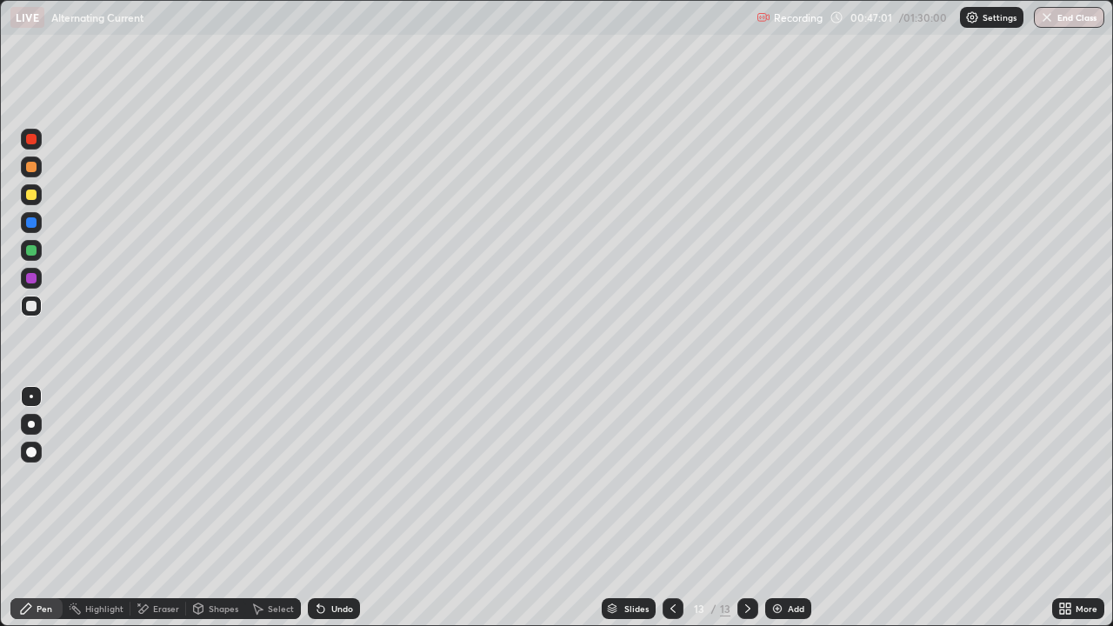
click at [789, 508] on div "Add" at bounding box center [795, 608] width 17 height 9
click at [342, 508] on div "Undo" at bounding box center [334, 608] width 52 height 21
click at [340, 508] on div "Undo" at bounding box center [342, 608] width 22 height 9
click at [335, 508] on div "Undo" at bounding box center [342, 608] width 22 height 9
click at [331, 508] on div "Undo" at bounding box center [342, 608] width 22 height 9
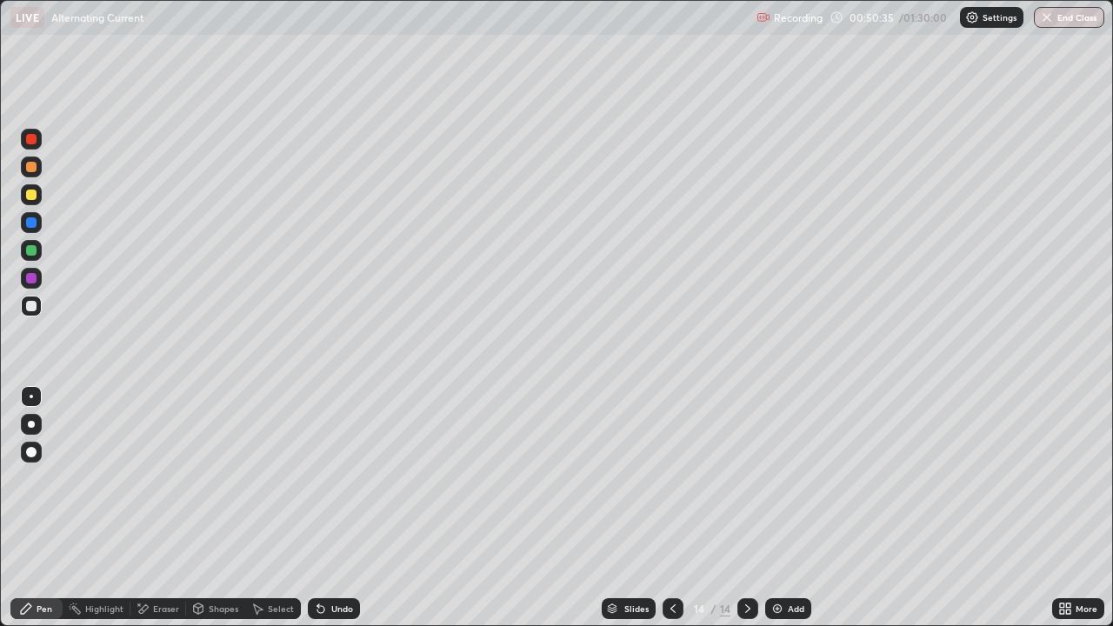
click at [331, 508] on div "Undo" at bounding box center [342, 608] width 22 height 9
click at [318, 508] on icon at bounding box center [320, 609] width 7 height 7
click at [329, 508] on div "Undo" at bounding box center [334, 608] width 52 height 21
click at [324, 508] on div "Undo" at bounding box center [334, 608] width 52 height 21
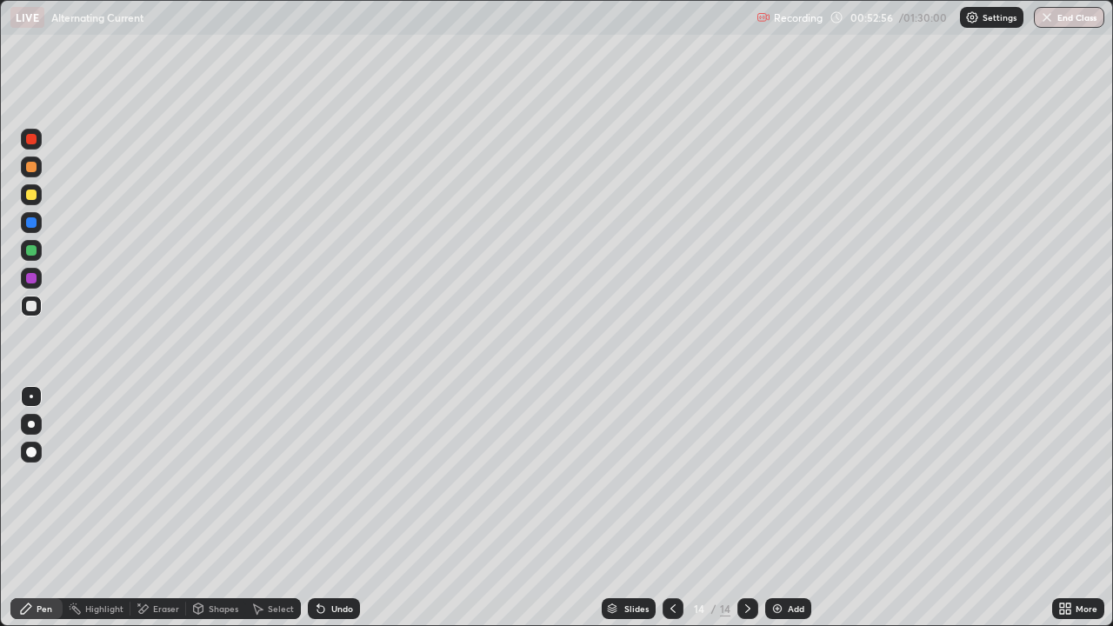
click at [326, 508] on div "Undo" at bounding box center [334, 608] width 52 height 21
click at [159, 508] on div "Eraser" at bounding box center [166, 608] width 26 height 9
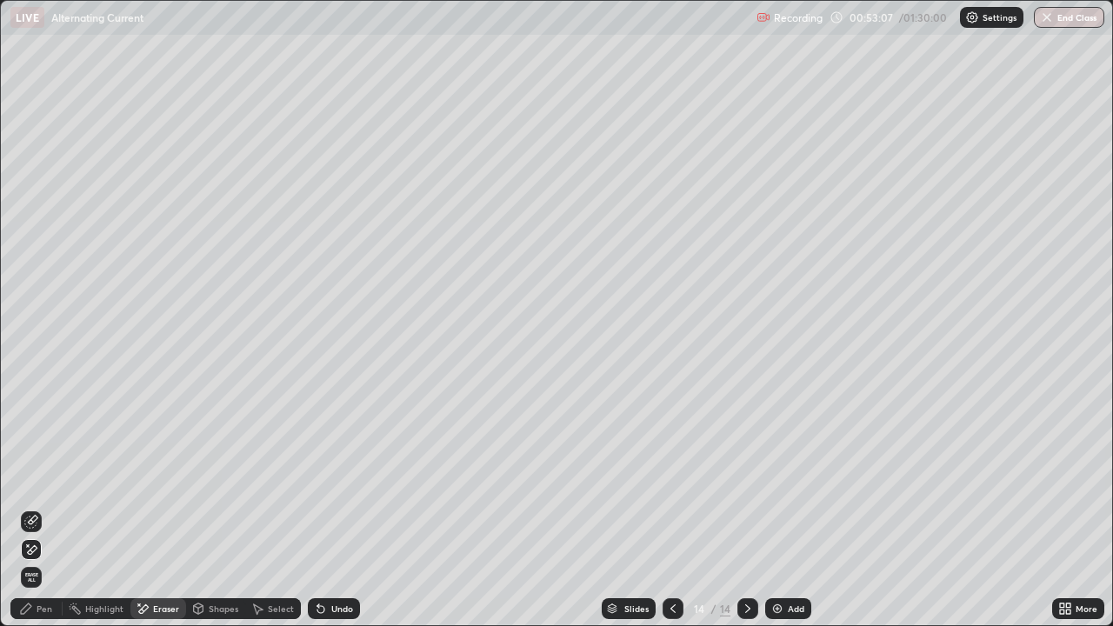
click at [42, 508] on div "Pen" at bounding box center [45, 608] width 16 height 9
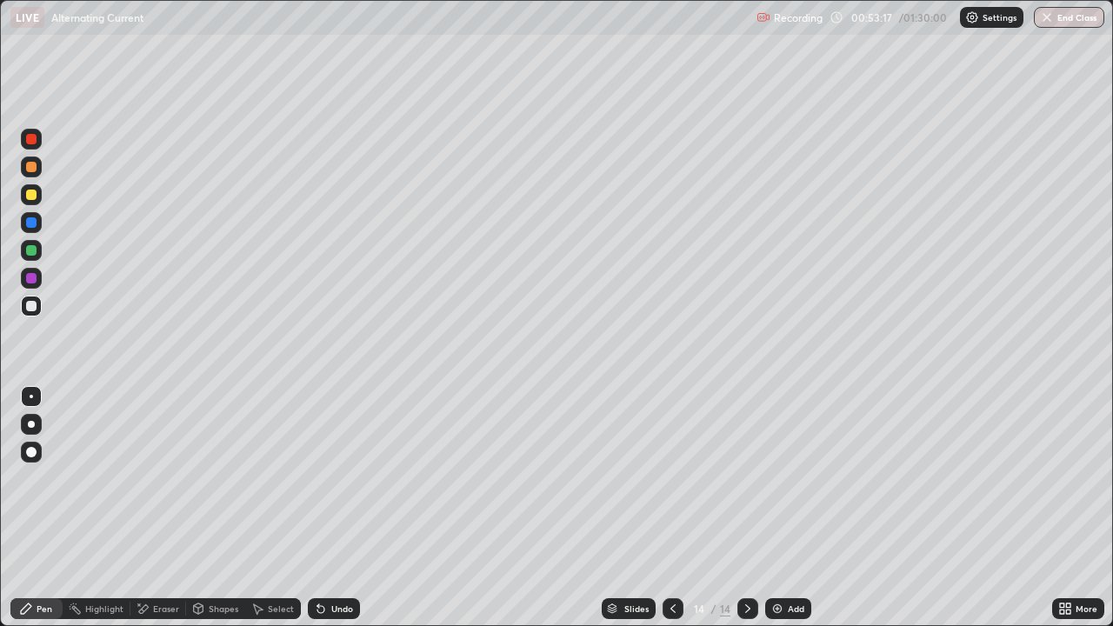
click at [342, 508] on div "Undo" at bounding box center [342, 608] width 22 height 9
click at [338, 508] on div "Undo" at bounding box center [334, 608] width 52 height 21
click at [170, 508] on div "Eraser" at bounding box center [166, 608] width 26 height 9
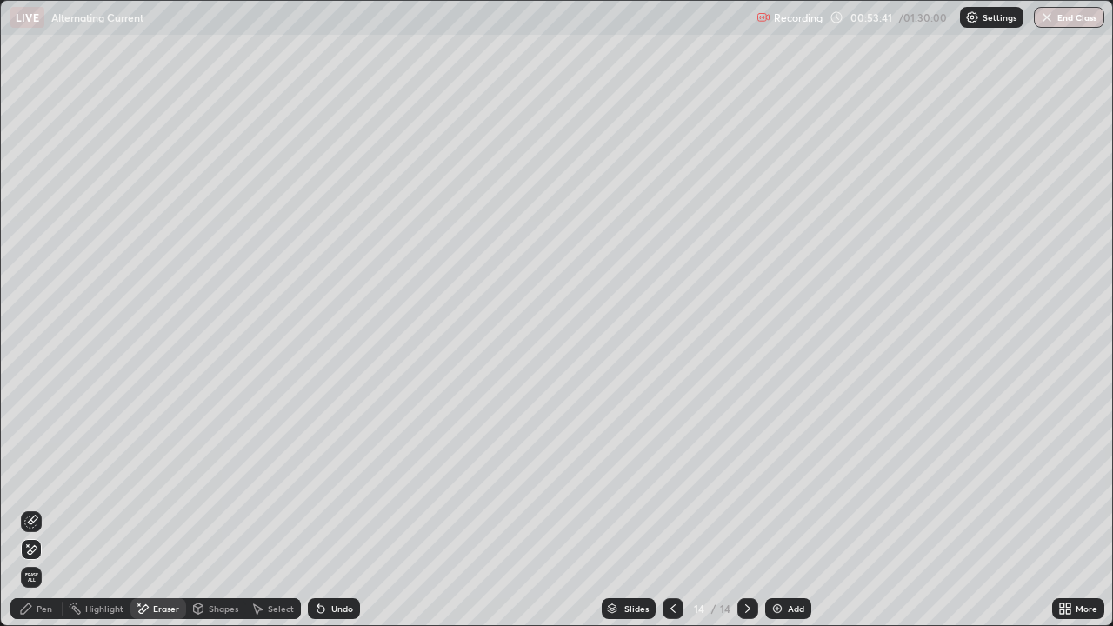
click at [41, 508] on div "Pen" at bounding box center [45, 608] width 16 height 9
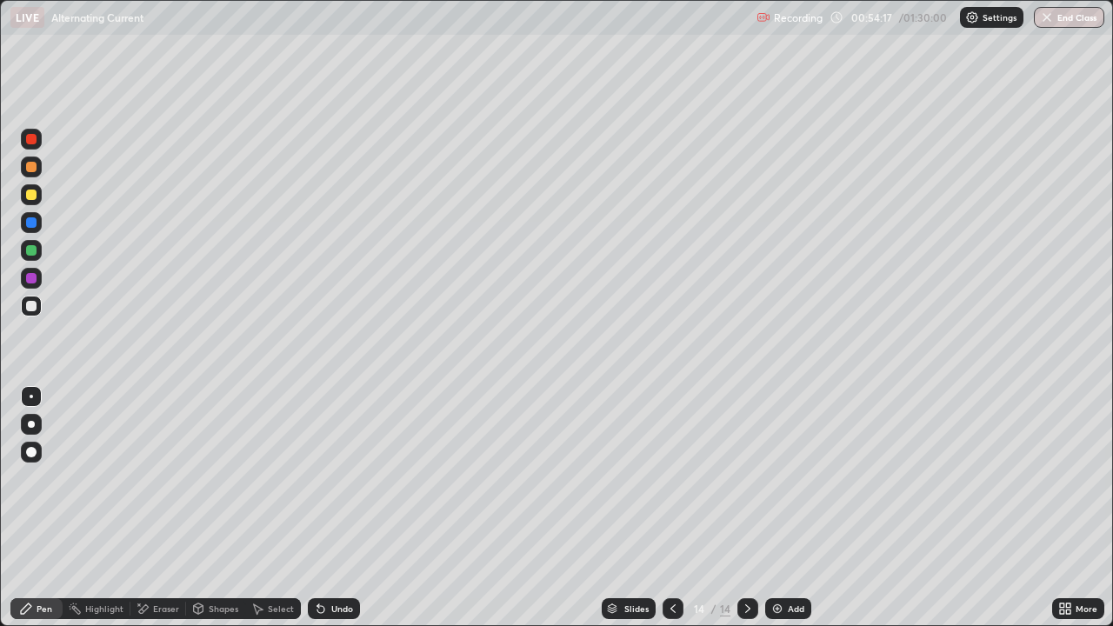
click at [794, 508] on div "Add" at bounding box center [788, 608] width 46 height 21
click at [671, 508] on icon at bounding box center [673, 608] width 14 height 14
click at [744, 508] on icon at bounding box center [748, 608] width 14 height 14
click at [808, 508] on div "Add" at bounding box center [788, 608] width 46 height 21
click at [804, 508] on div "Add" at bounding box center [788, 608] width 46 height 21
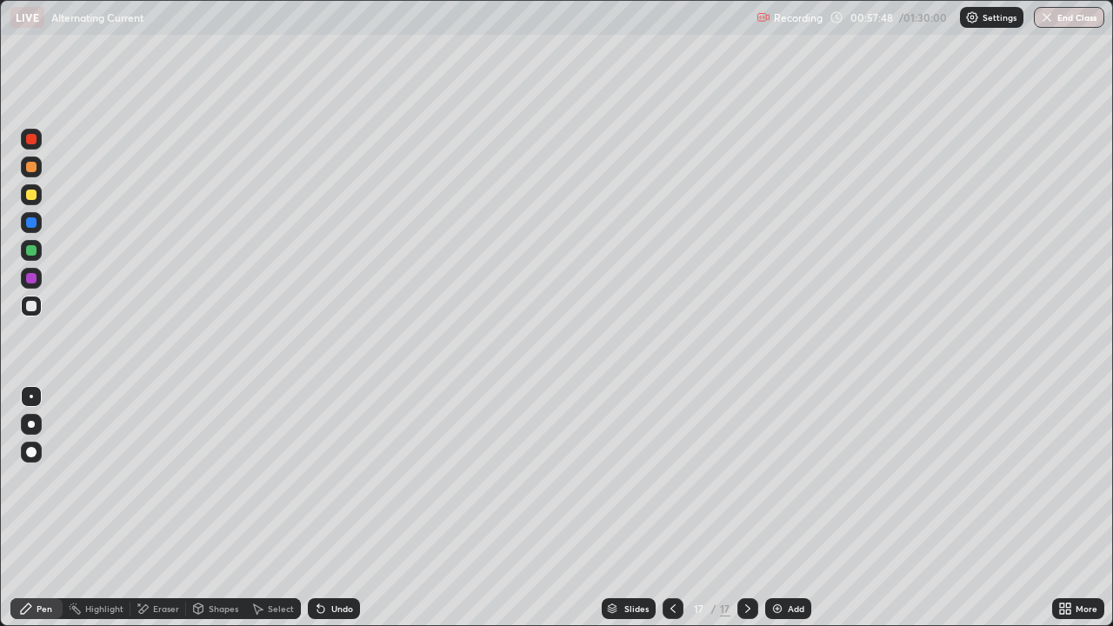
click at [33, 202] on div at bounding box center [31, 194] width 21 height 21
click at [788, 508] on div "Add" at bounding box center [788, 608] width 46 height 21
click at [220, 508] on div "Shapes" at bounding box center [224, 608] width 30 height 9
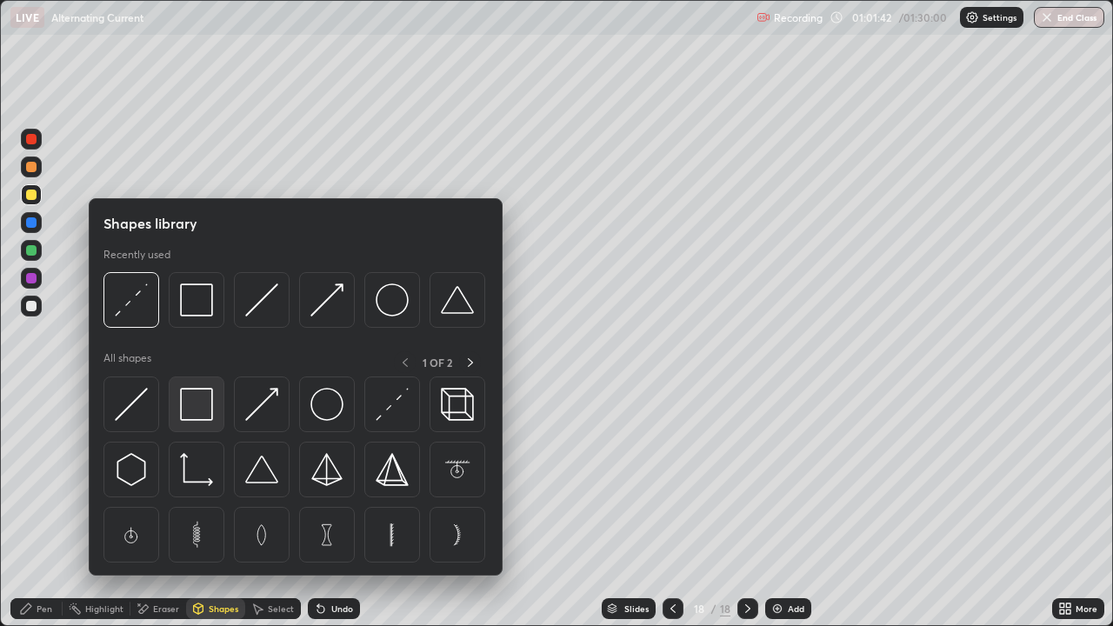
click at [203, 407] on img at bounding box center [196, 404] width 33 height 33
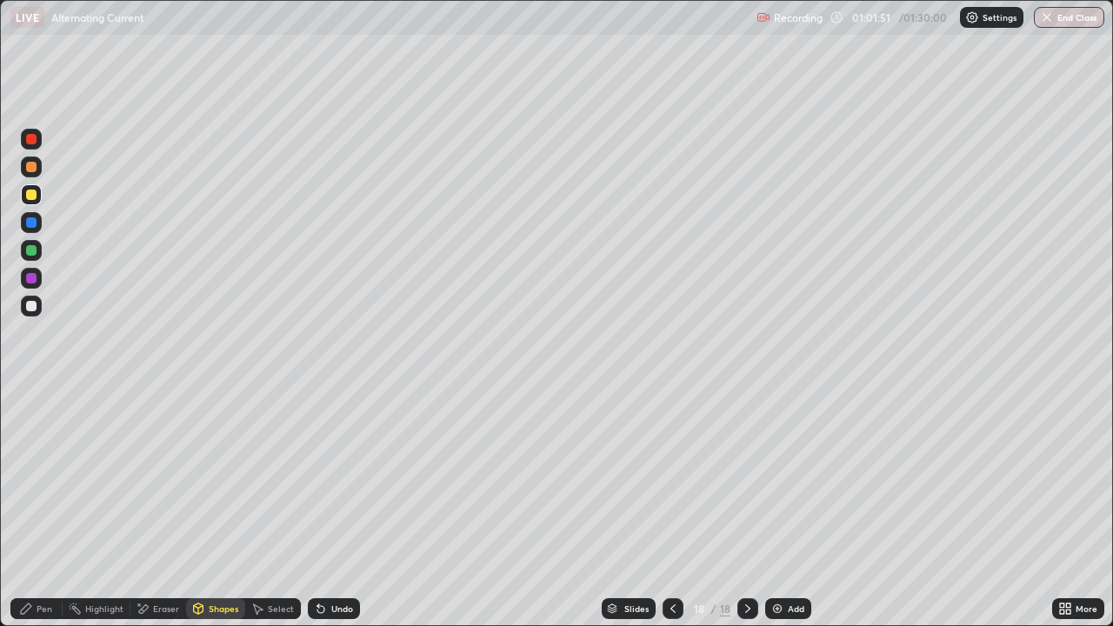
click at [40, 508] on div "Pen" at bounding box center [45, 608] width 16 height 9
click at [38, 307] on div at bounding box center [31, 306] width 21 height 21
click at [37, 250] on div at bounding box center [31, 250] width 21 height 21
click at [227, 508] on div "Shapes" at bounding box center [224, 608] width 30 height 9
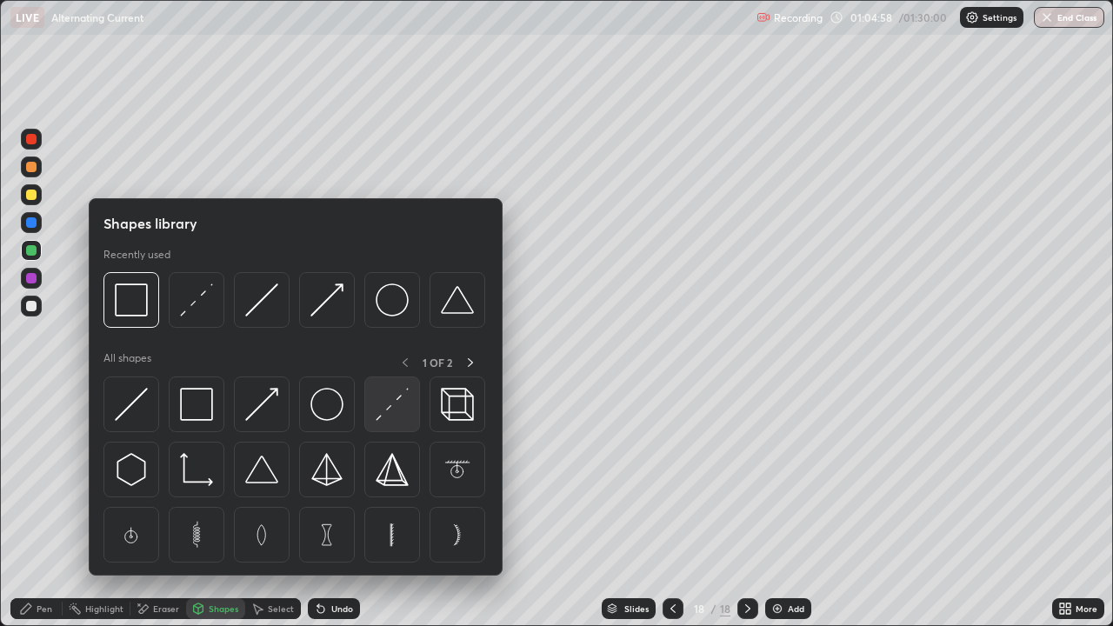
click at [388, 409] on img at bounding box center [391, 404] width 33 height 33
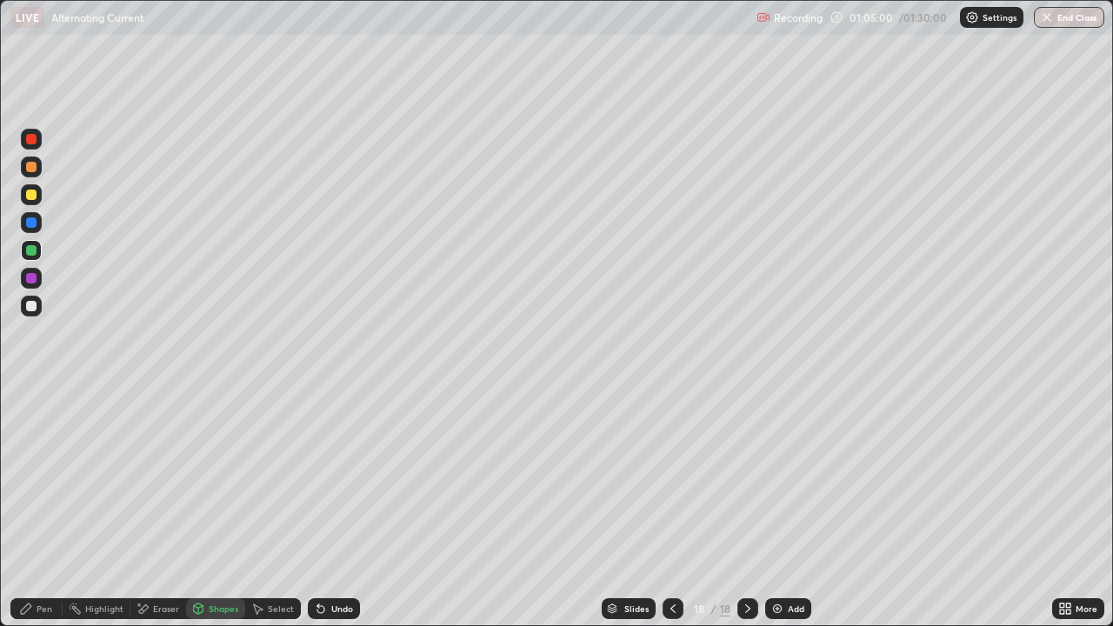
click at [32, 223] on div at bounding box center [31, 222] width 10 height 10
click at [43, 508] on div "Pen" at bounding box center [45, 608] width 16 height 9
click at [787, 508] on div "Add" at bounding box center [795, 608] width 17 height 9
click at [324, 508] on icon at bounding box center [321, 608] width 14 height 14
click at [331, 508] on div "Undo" at bounding box center [342, 608] width 22 height 9
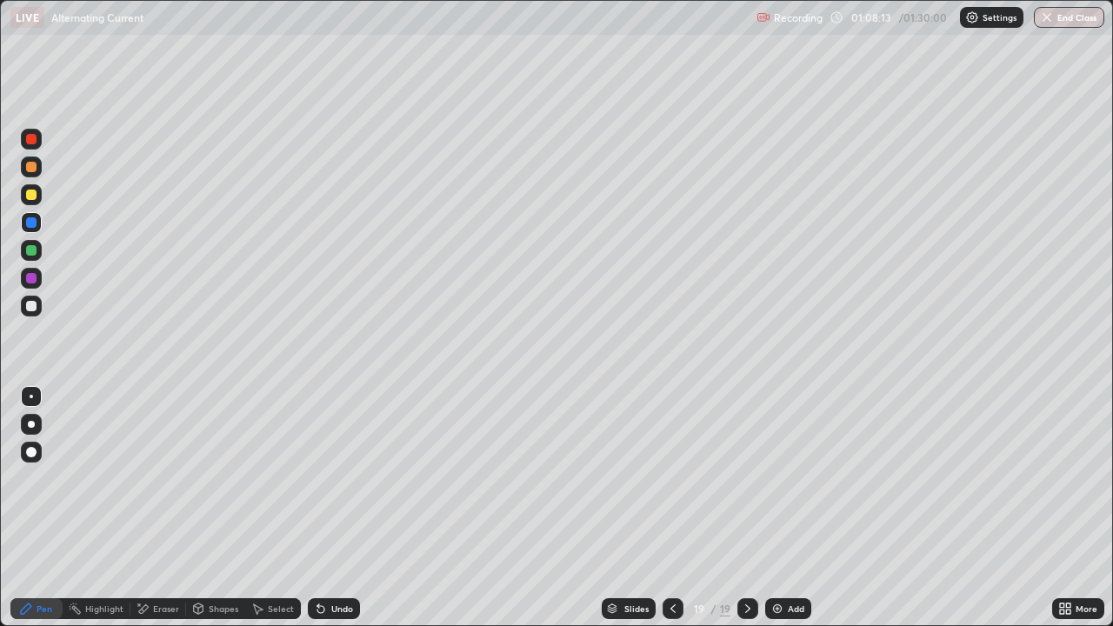
click at [671, 508] on icon at bounding box center [673, 608] width 14 height 14
click at [355, 508] on div "Undo" at bounding box center [334, 608] width 52 height 21
click at [754, 508] on div at bounding box center [747, 608] width 21 height 21
click at [789, 508] on div "Add" at bounding box center [795, 608] width 17 height 9
click at [39, 309] on div at bounding box center [31, 306] width 21 height 21
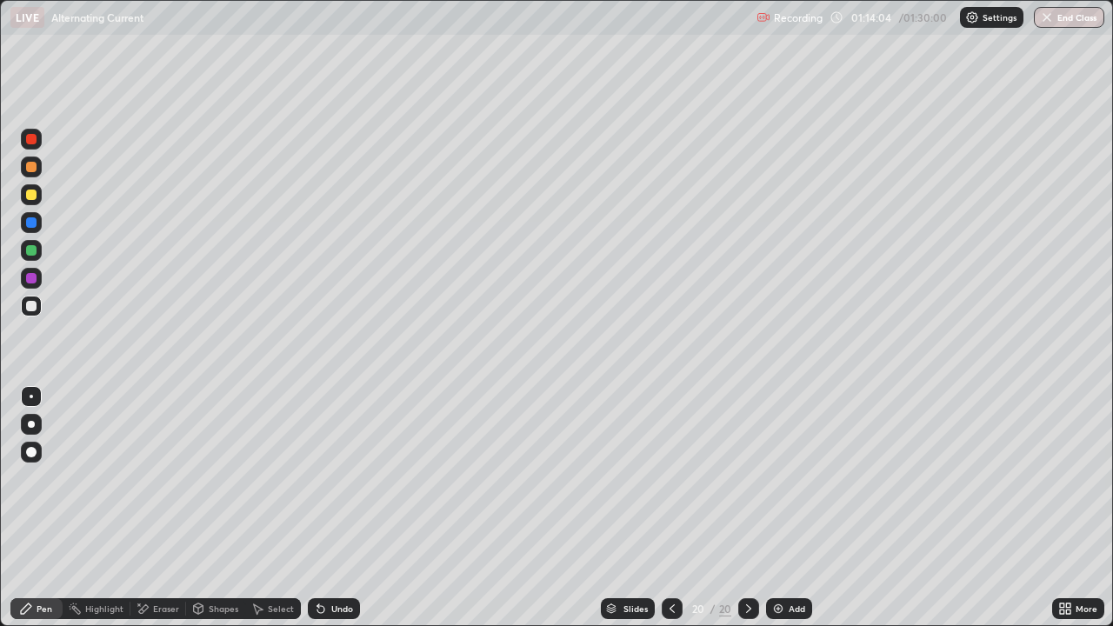
click at [334, 508] on div "Undo" at bounding box center [342, 608] width 22 height 9
click at [346, 508] on div "Undo" at bounding box center [342, 608] width 22 height 9
click at [348, 508] on div "Undo" at bounding box center [342, 608] width 22 height 9
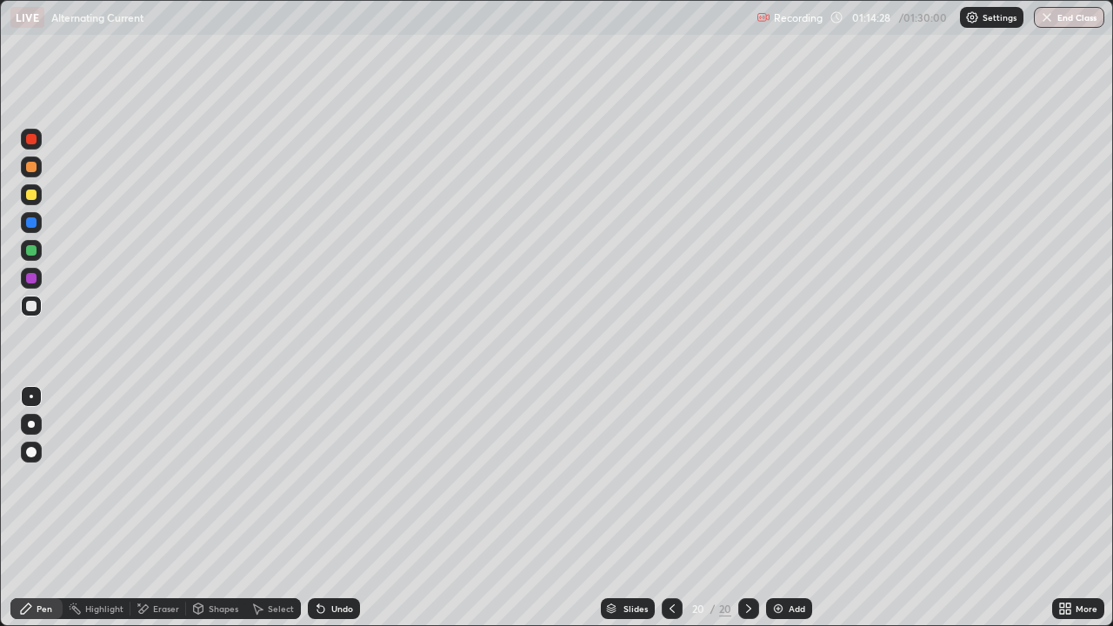
click at [352, 508] on div "Undo" at bounding box center [334, 608] width 52 height 21
click at [670, 508] on icon at bounding box center [672, 608] width 14 height 14
click at [747, 508] on icon at bounding box center [748, 608] width 14 height 14
click at [741, 508] on icon at bounding box center [748, 608] width 14 height 14
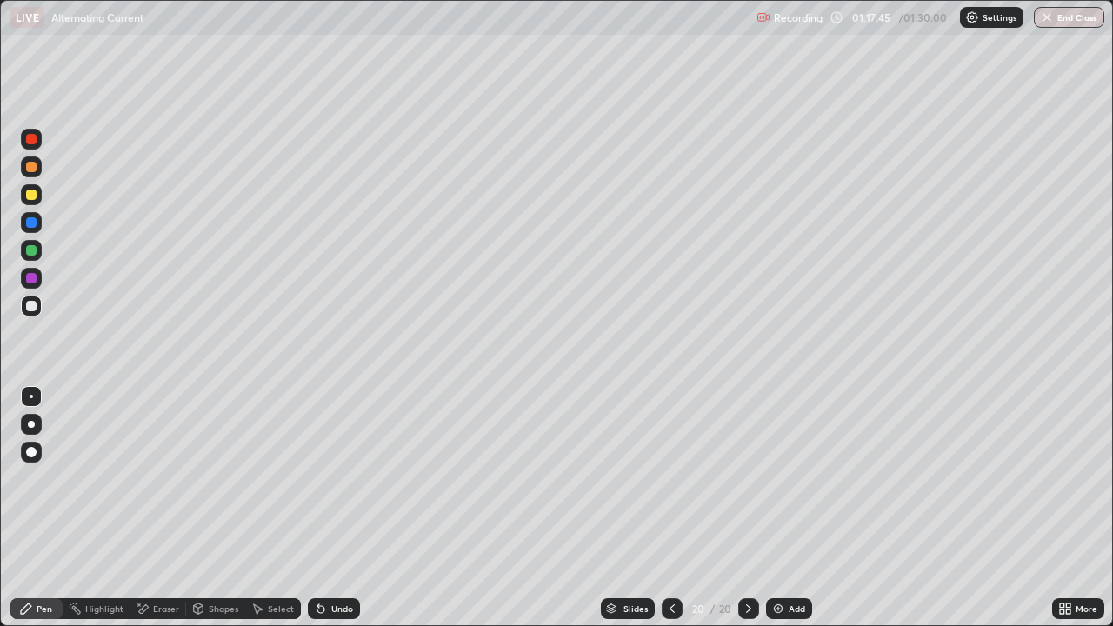
click at [801, 508] on div "Add" at bounding box center [789, 608] width 46 height 21
click at [346, 508] on div "Undo" at bounding box center [342, 608] width 22 height 9
click at [1054, 18] on button "End Class" at bounding box center [1069, 17] width 69 height 21
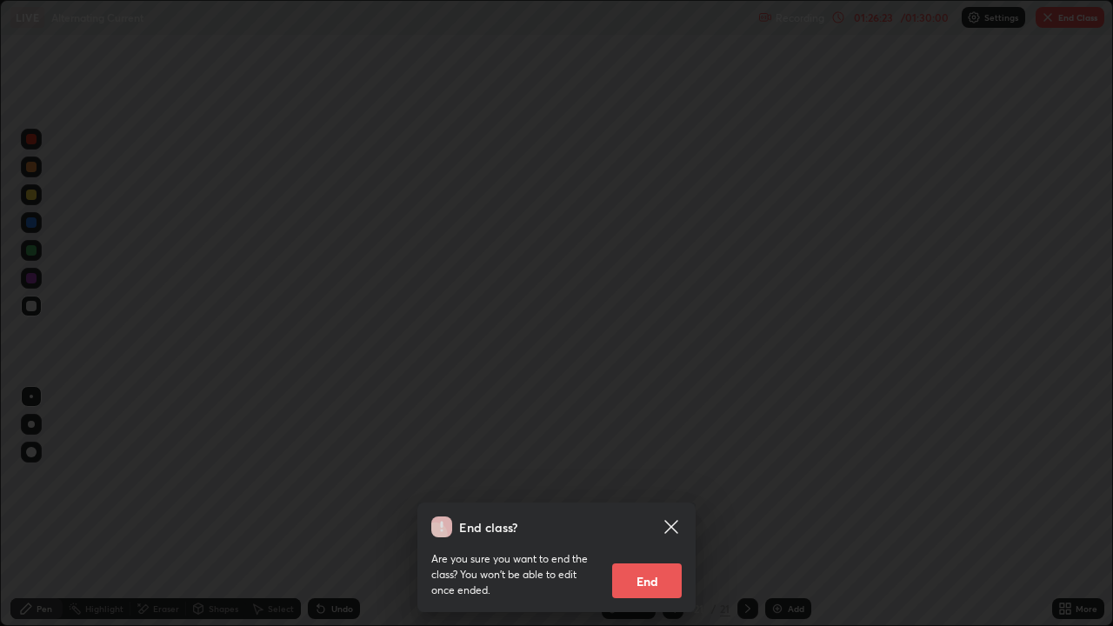
click at [657, 508] on button "End" at bounding box center [647, 580] width 70 height 35
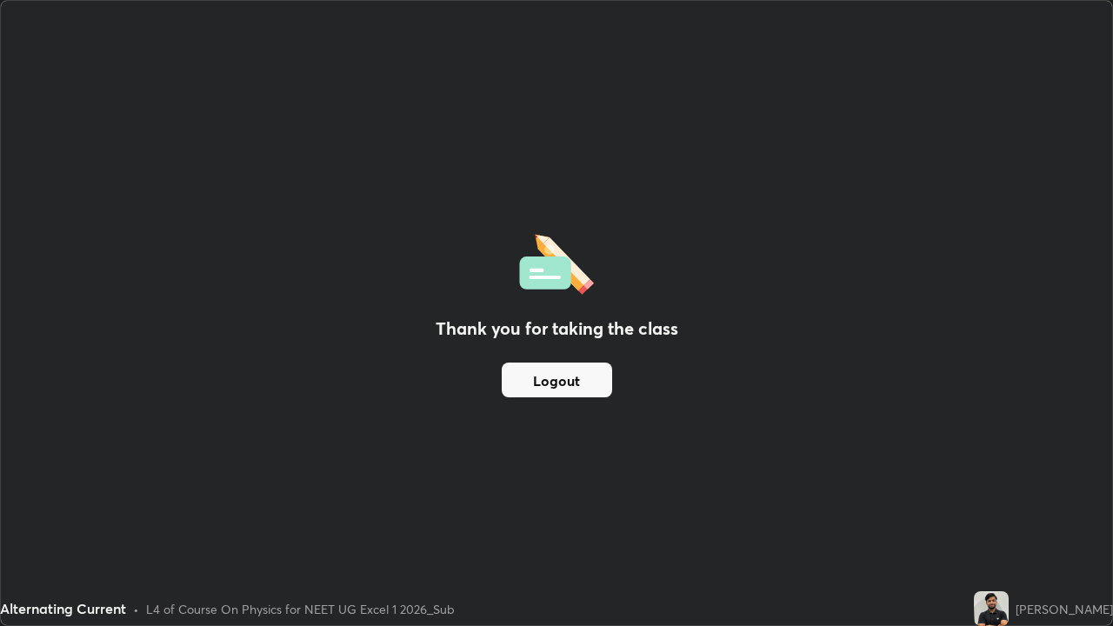
click at [575, 384] on button "Logout" at bounding box center [557, 379] width 110 height 35
click at [573, 383] on button "Logout" at bounding box center [557, 379] width 110 height 35
